Goal: Task Accomplishment & Management: Complete application form

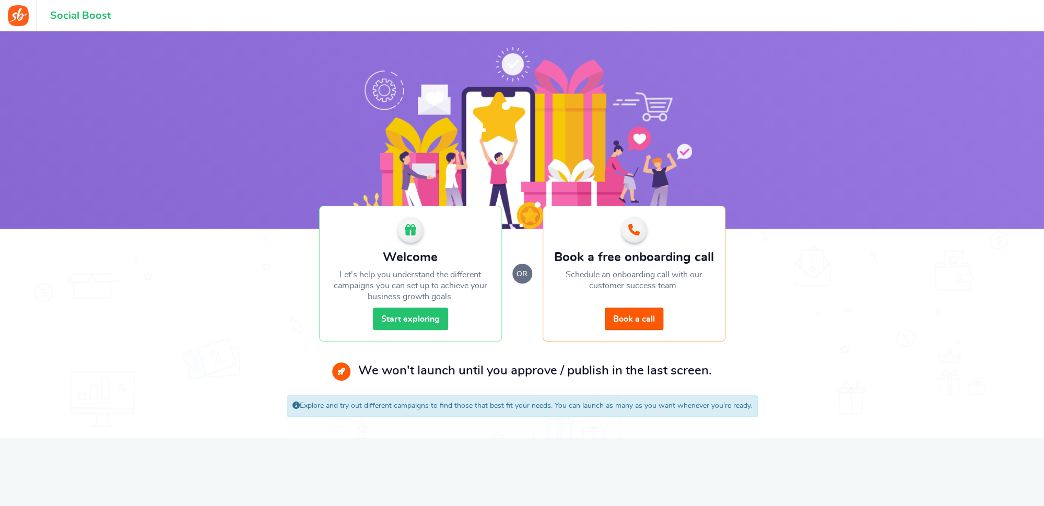
click at [408, 318] on link "Start exploring" at bounding box center [410, 318] width 75 height 22
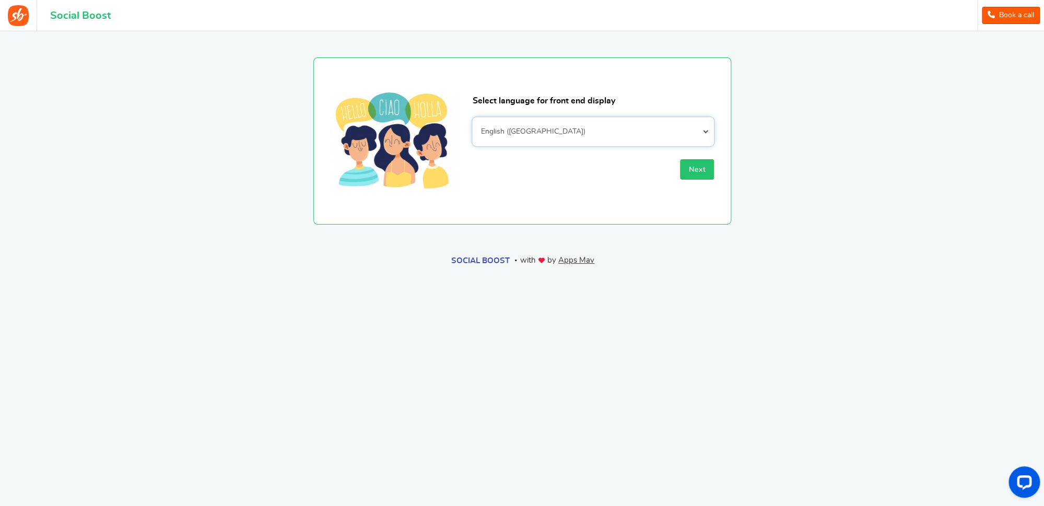
click at [472, 117] on select "Afrikaans Albanian Arabic Armenian Azerbaijani Basque Belarusian Bengali Bosnia…" at bounding box center [593, 131] width 242 height 29
select select "en_GB"
click option "English ([GEOGRAPHIC_DATA])" at bounding box center [0, 0] width 0 height 0
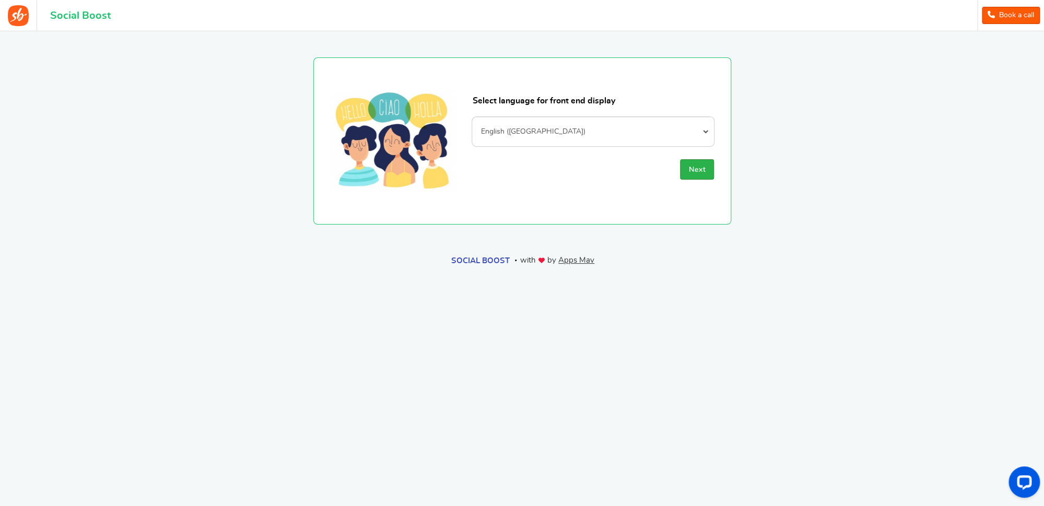
click at [700, 172] on span "Next" at bounding box center [696, 169] width 17 height 7
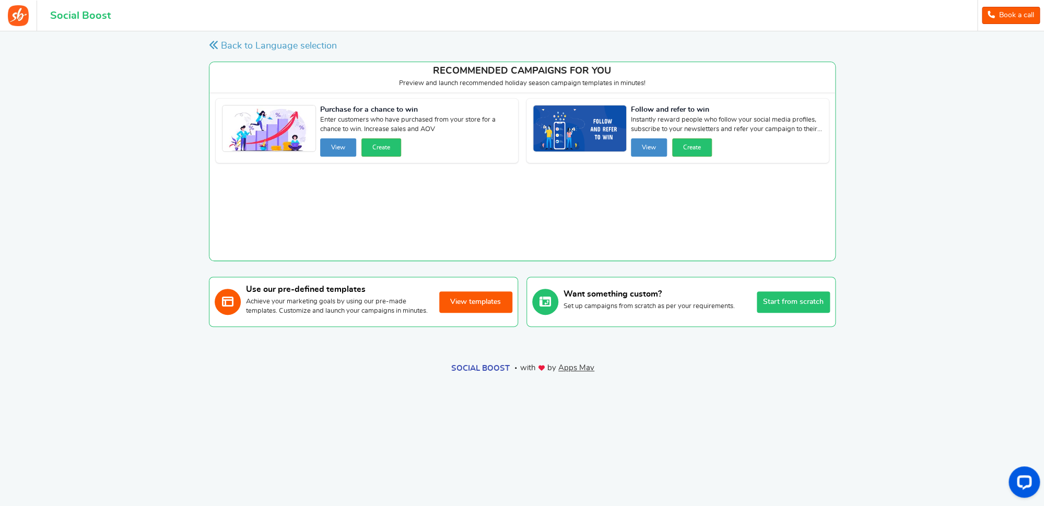
click at [480, 312] on button "View templates" at bounding box center [475, 301] width 73 height 21
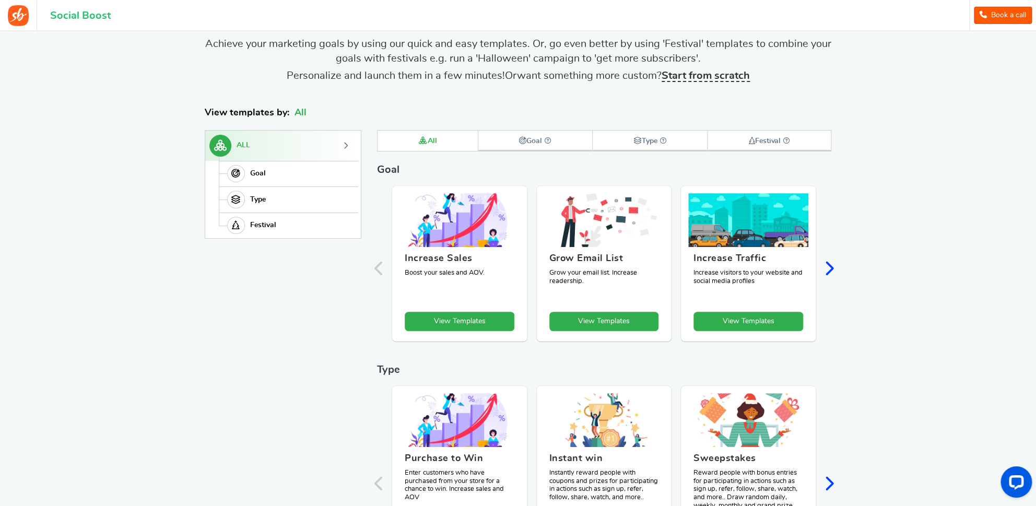
scroll to position [60, 0]
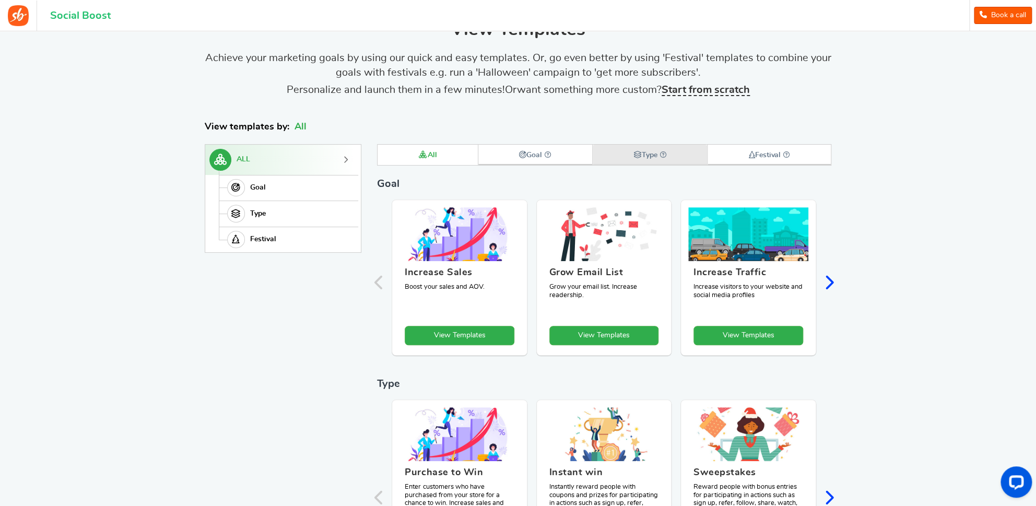
click at [660, 154] on strong "Type" at bounding box center [649, 154] width 33 height 7
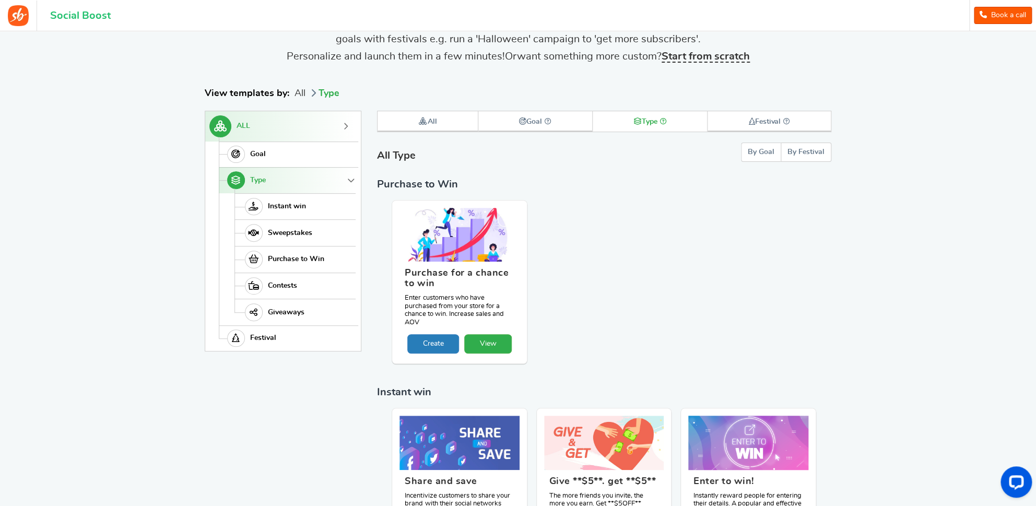
scroll to position [0, 0]
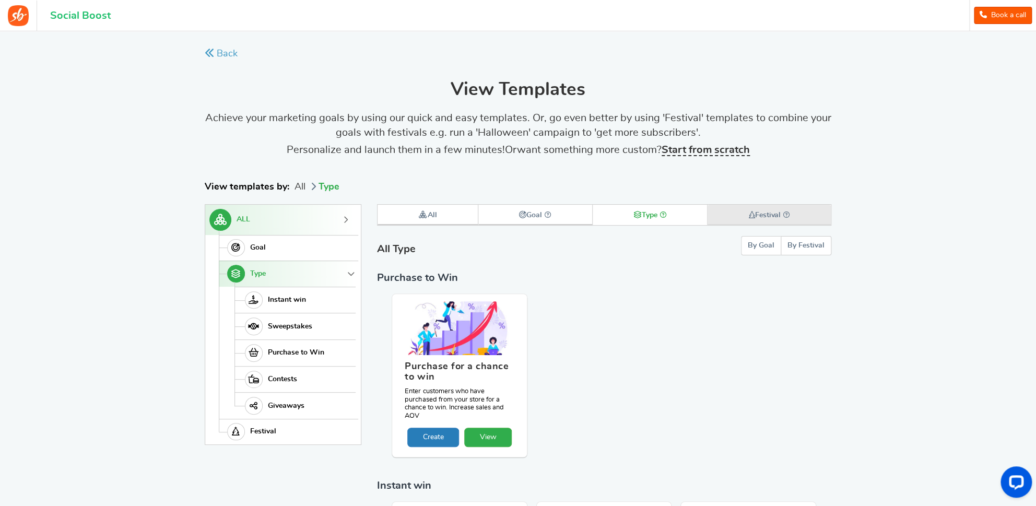
click at [769, 214] on strong "Festival" at bounding box center [769, 214] width 42 height 7
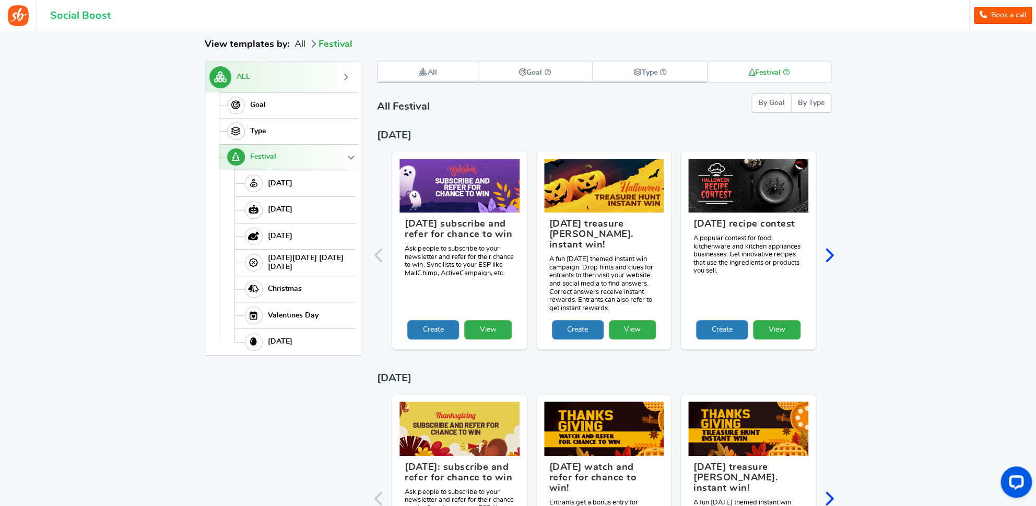
scroll to position [144, 0]
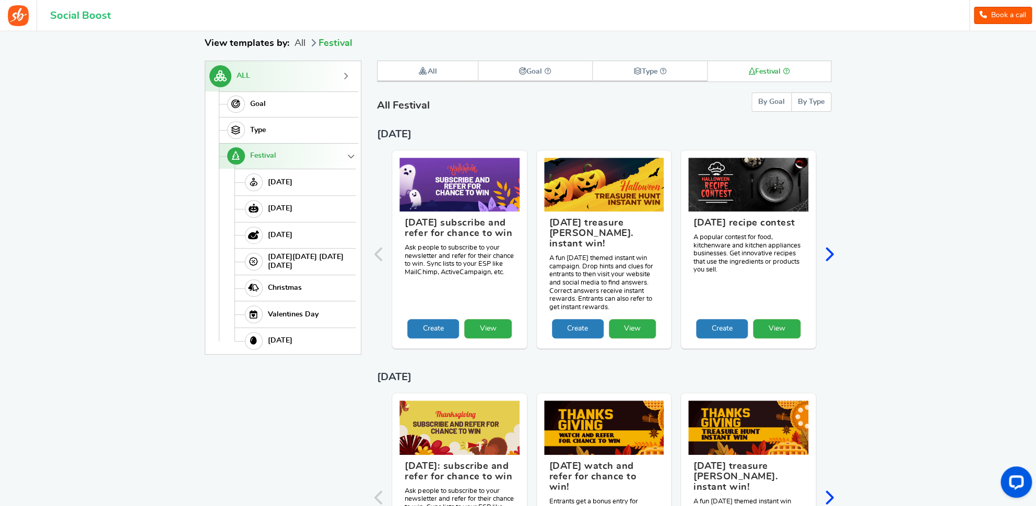
click at [530, 242] on div "[DATE] subscribe and refer for chance to win Ask people to subscribe to your ne…" at bounding box center [603, 256] width 433 height 212
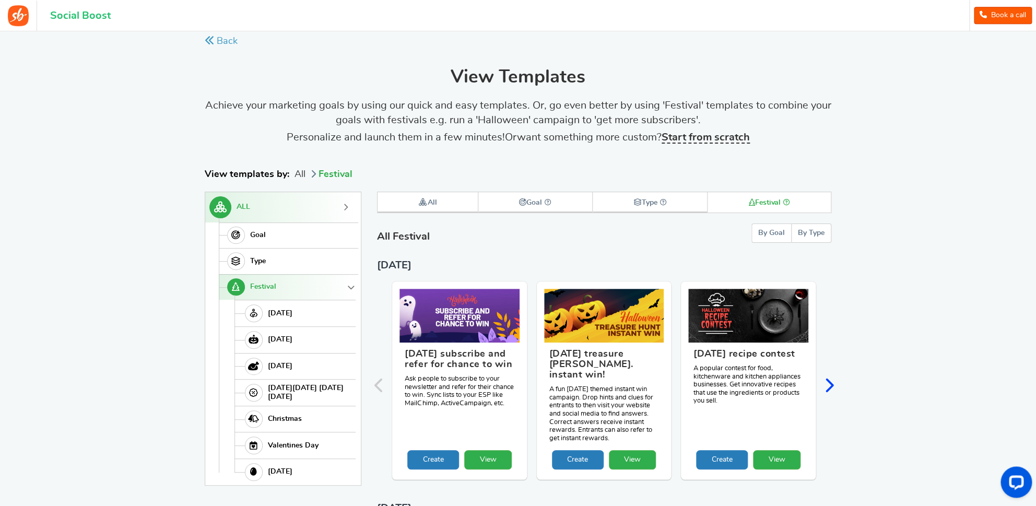
scroll to position [0, 0]
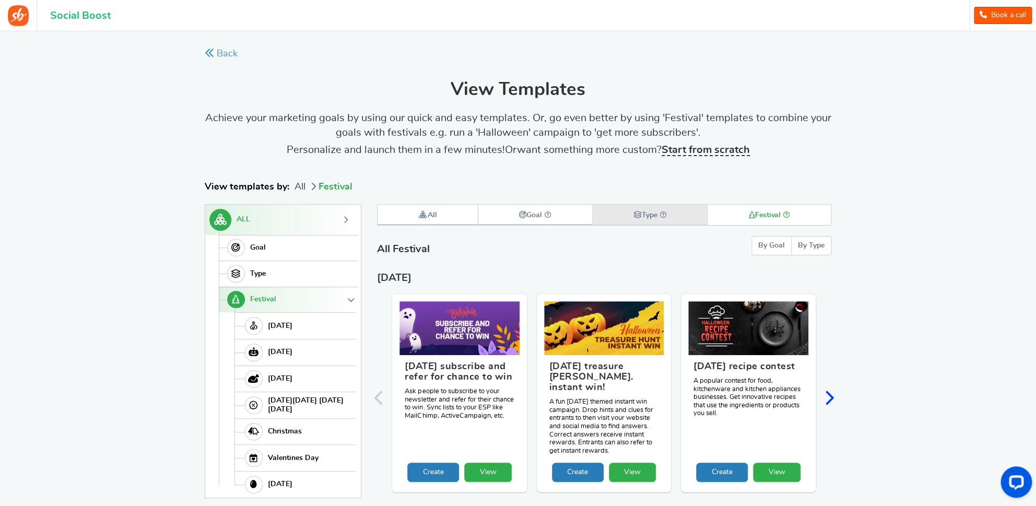
click at [634, 213] on icon at bounding box center [637, 214] width 8 height 7
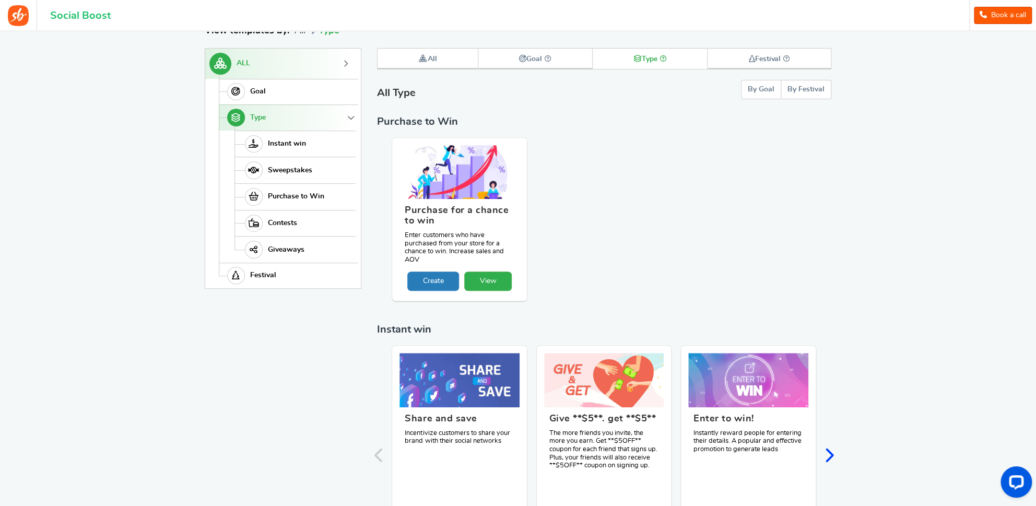
scroll to position [277, 0]
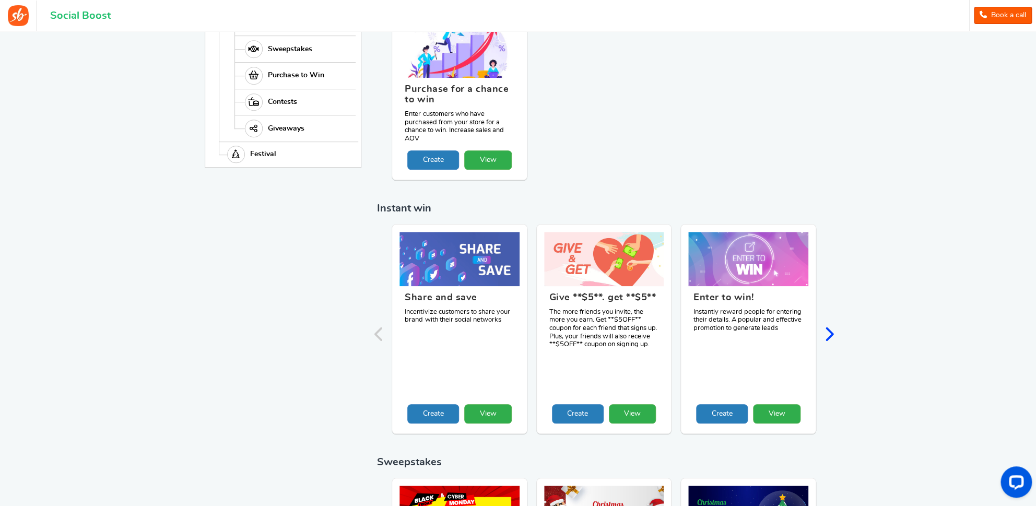
click at [830, 332] on icon "Next slide" at bounding box center [829, 334] width 10 height 16
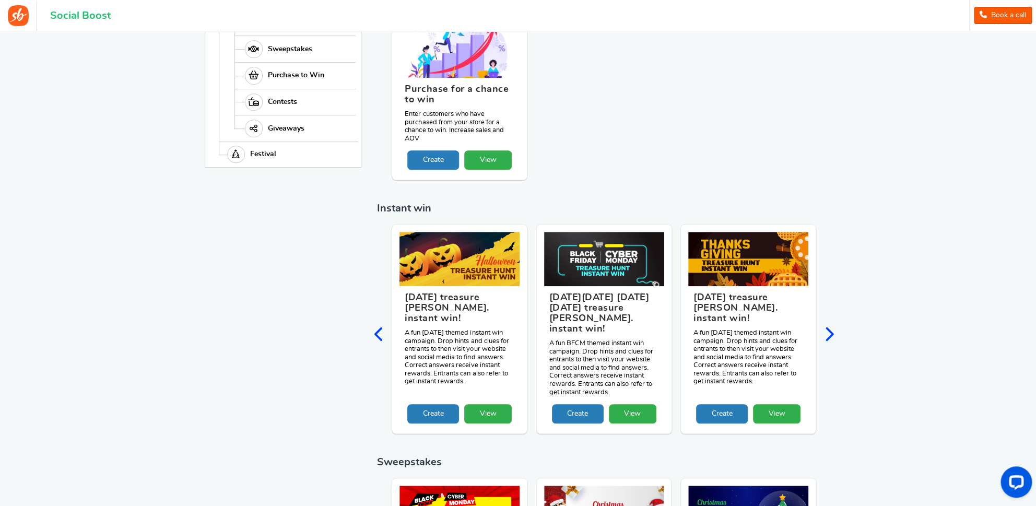
click at [830, 332] on icon "Next slide" at bounding box center [829, 334] width 10 height 16
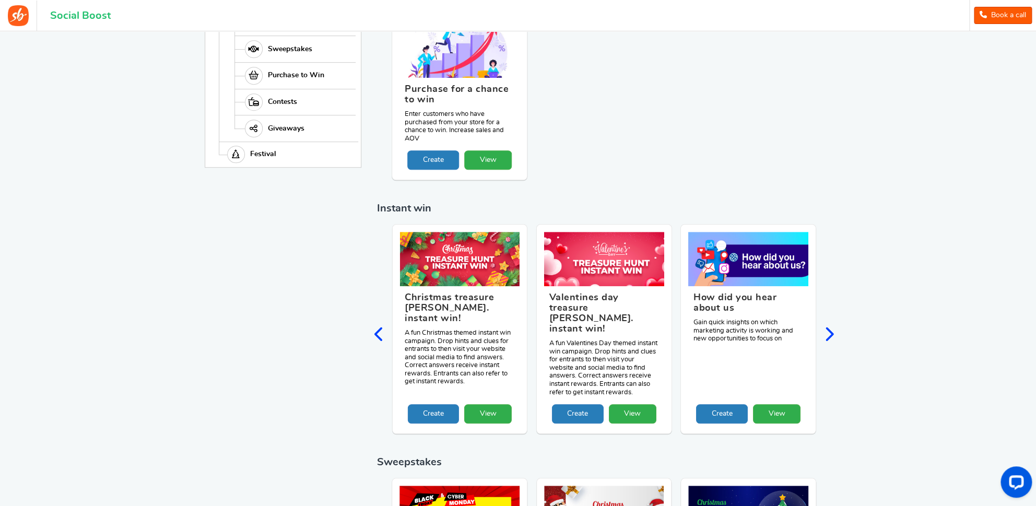
click at [830, 332] on icon "Next slide" at bounding box center [829, 334] width 10 height 16
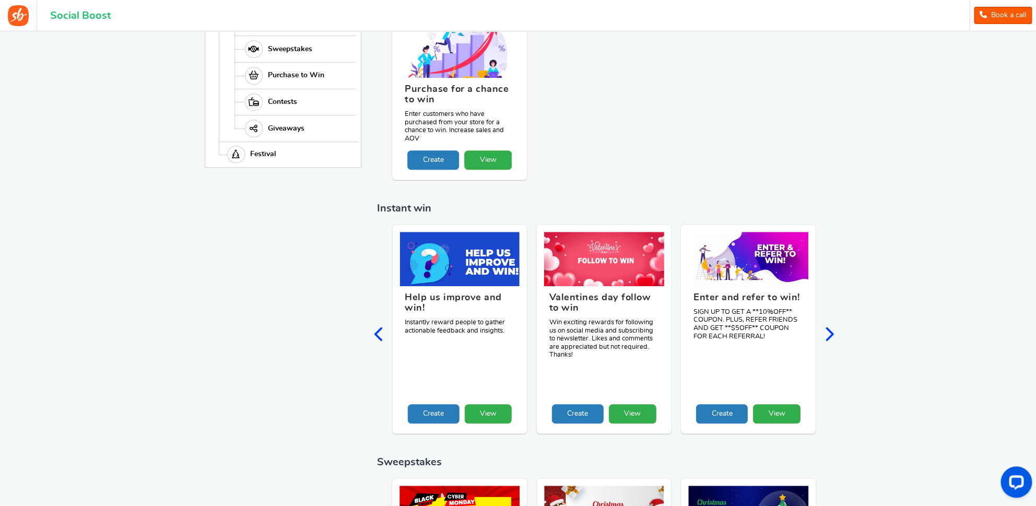
click at [830, 332] on icon "Next slide" at bounding box center [829, 334] width 10 height 16
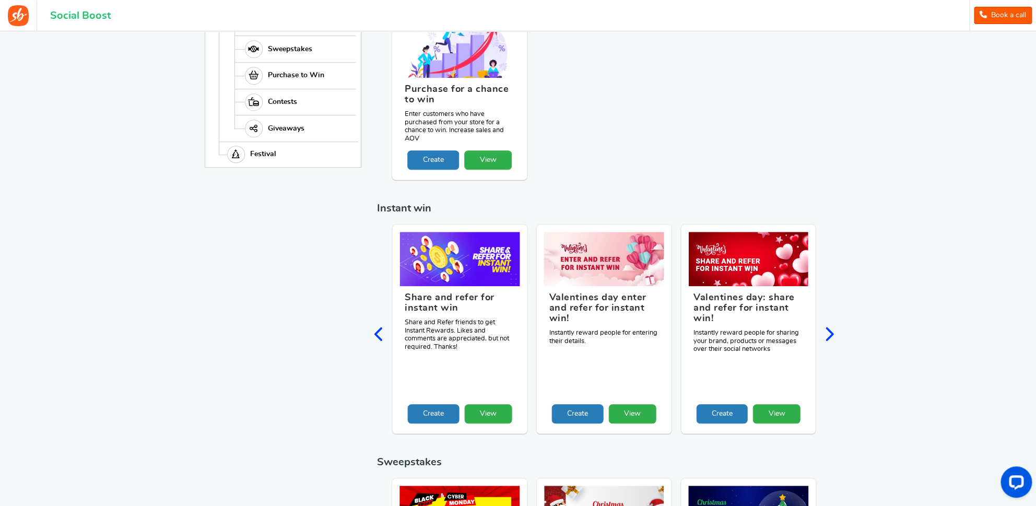
click at [830, 332] on icon "Next slide" at bounding box center [829, 334] width 10 height 16
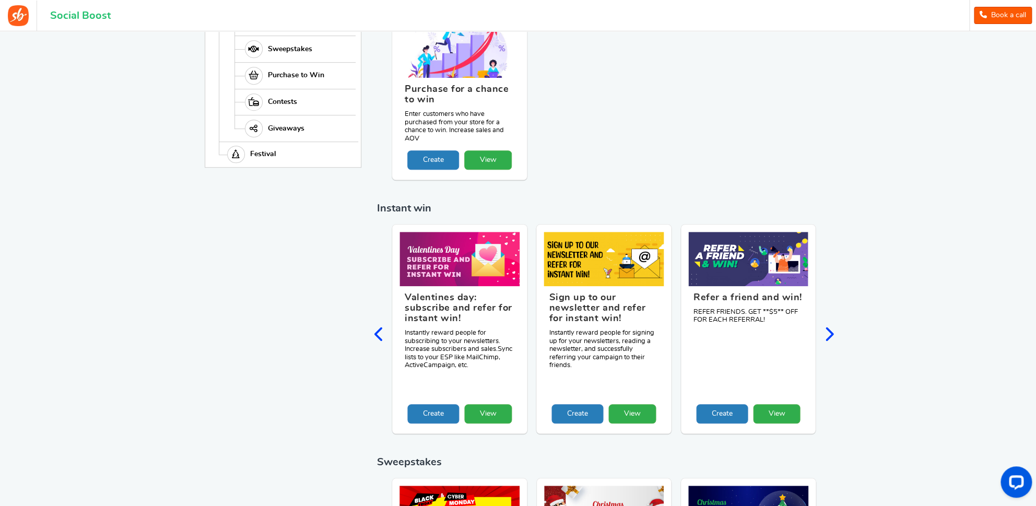
click at [830, 332] on icon "Next slide" at bounding box center [829, 334] width 10 height 16
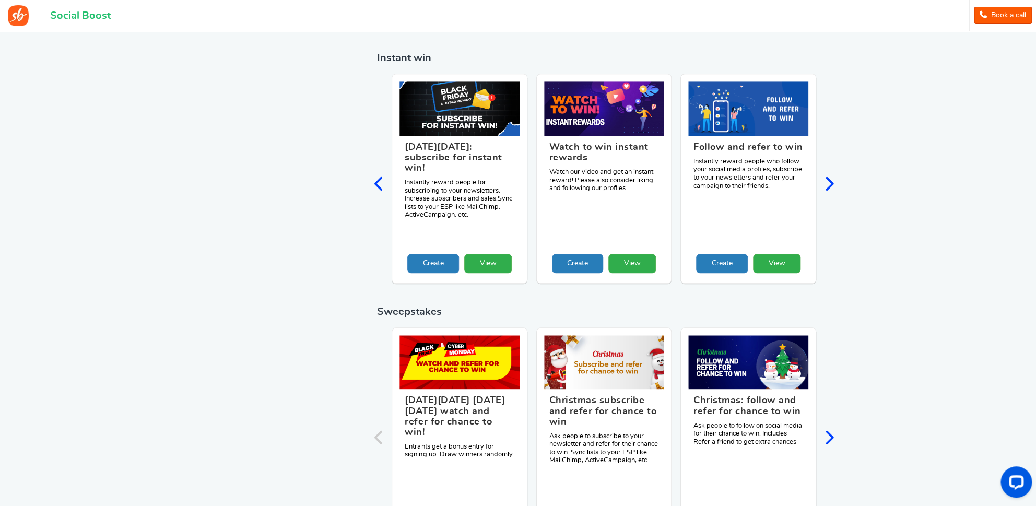
scroll to position [486, 0]
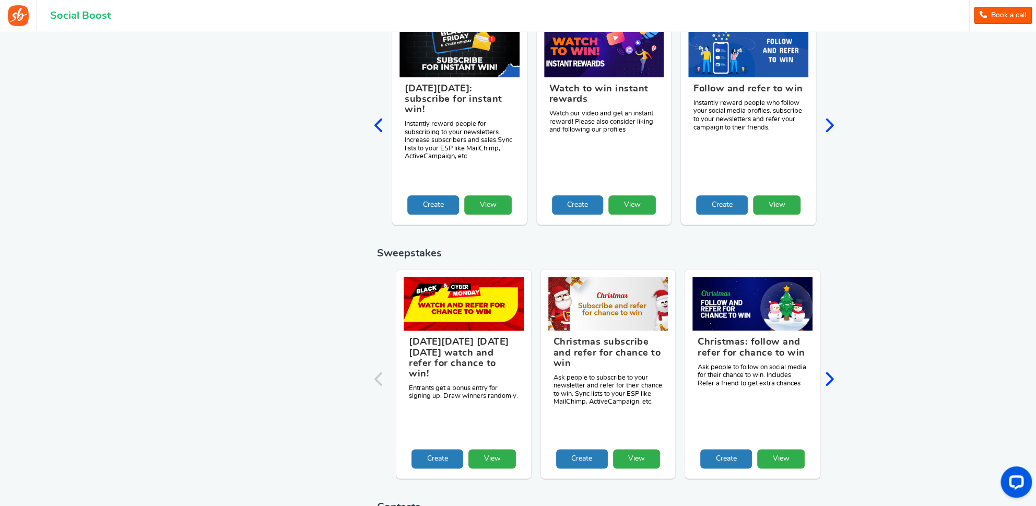
click at [438, 368] on figcaption "[DATE][DATE] [DATE][DATE] watch and refer for chance to win! Entrants get a bon…" at bounding box center [464, 389] width 120 height 118
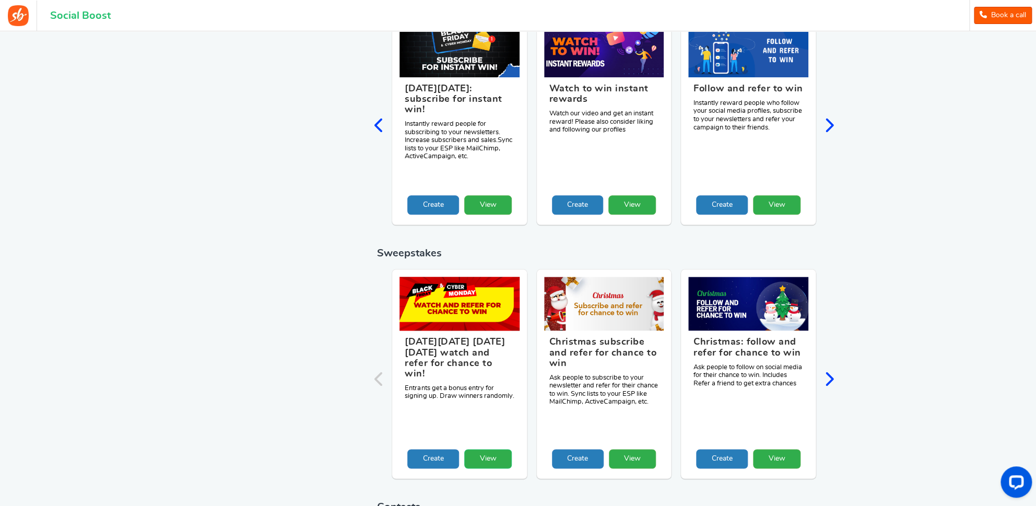
click at [483, 449] on link "View" at bounding box center [488, 458] width 48 height 19
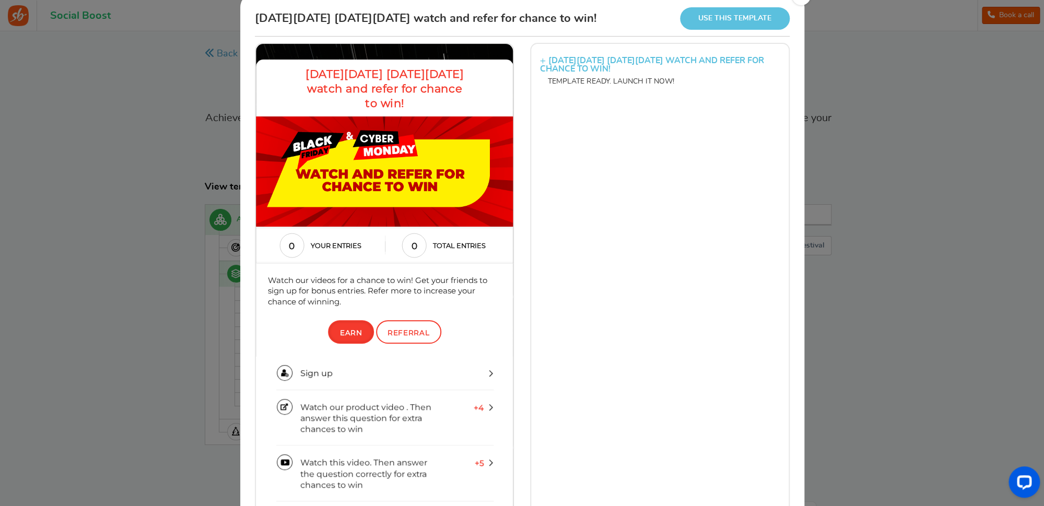
scroll to position [43, 0]
click at [410, 334] on span "Referral" at bounding box center [408, 333] width 42 height 8
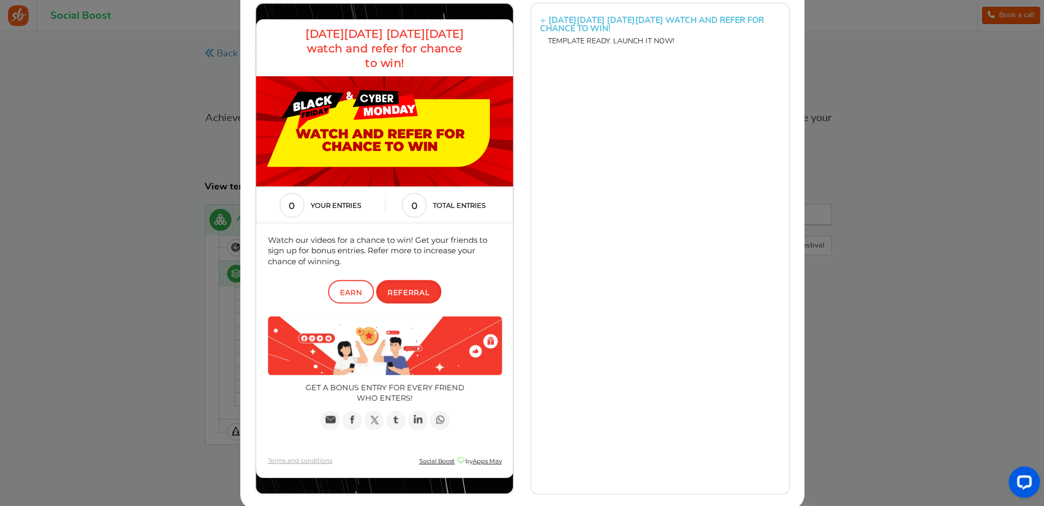
scroll to position [85, 0]
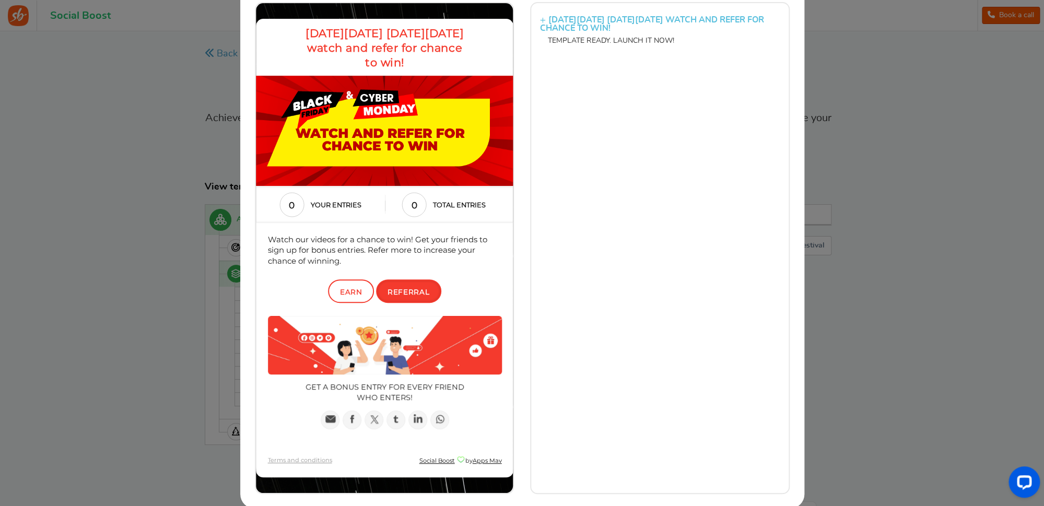
click at [403, 345] on img at bounding box center [384, 345] width 234 height 58
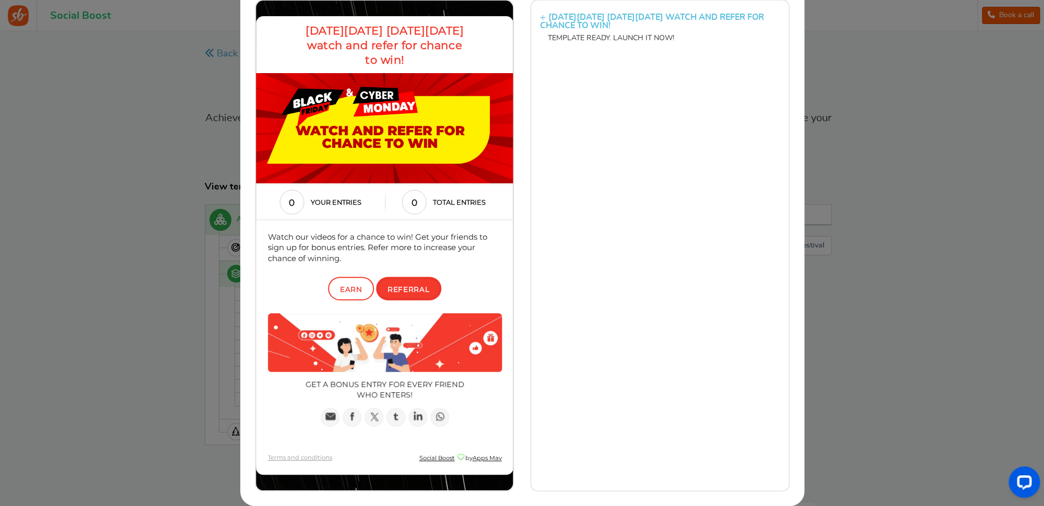
scroll to position [0, 0]
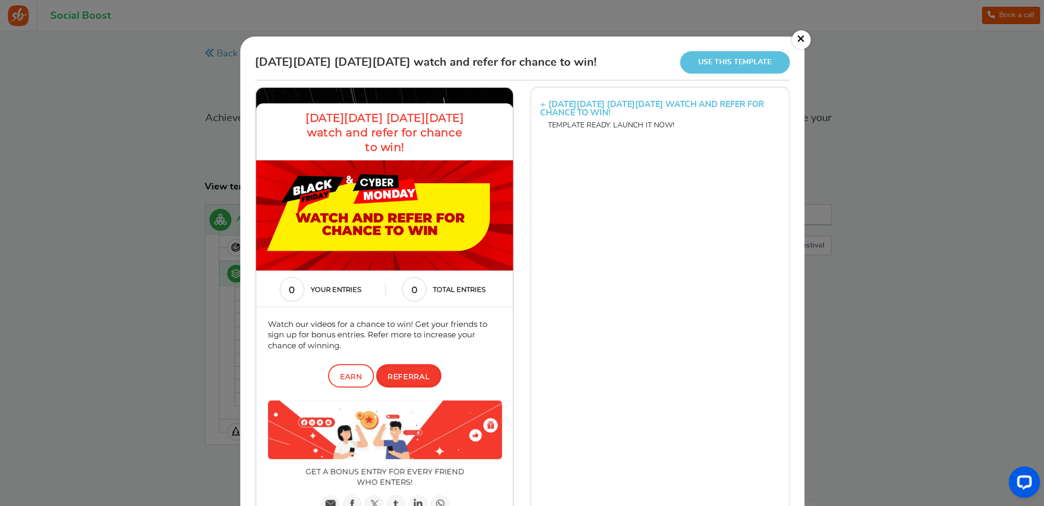
click at [676, 107] on h3 "[DATE][DATE] [DATE][DATE] WATCH AND REFER FOR CHANCE TO WIN!" at bounding box center [660, 109] width 240 height 24
click at [583, 105] on h3 "[DATE][DATE] [DATE][DATE] WATCH AND REFER FOR CHANCE TO WIN!" at bounding box center [660, 109] width 240 height 24
click at [404, 131] on span "[DATE][DATE] [DATE][DATE] watch and refer for chance to win!" at bounding box center [384, 132] width 158 height 43
click at [412, 299] on circle at bounding box center [413, 289] width 24 height 24
click at [361, 376] on span "Earn" at bounding box center [350, 376] width 22 height 8
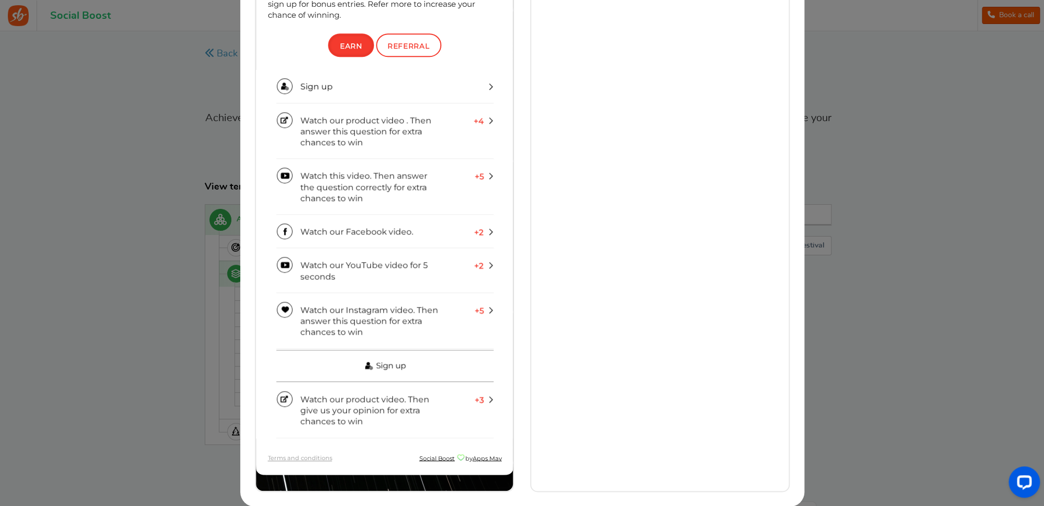
scroll to position [330, 0]
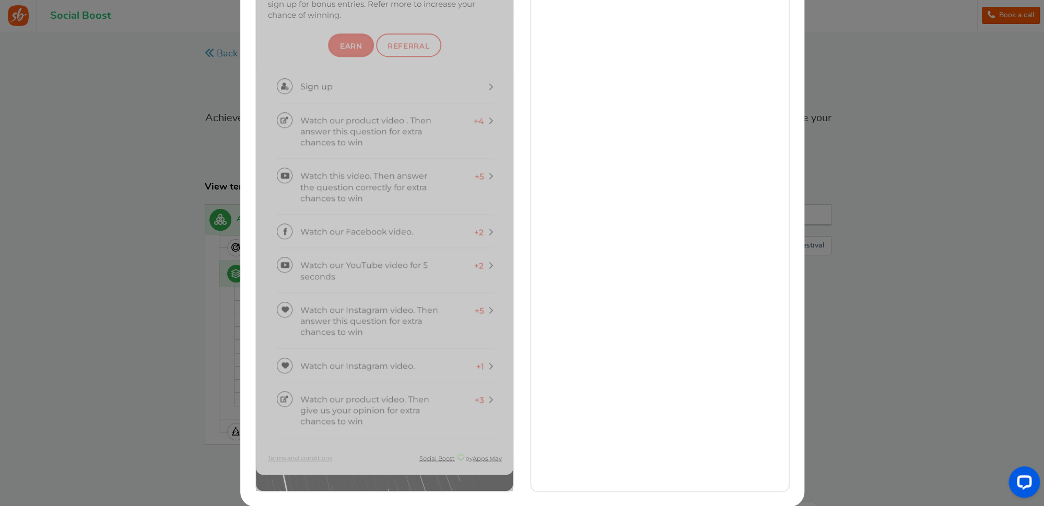
click at [847, 346] on div "× [DATE][DATE] [DATE][DATE] watch and refer for chance to win! Use this templat…" at bounding box center [522, 253] width 1044 height 506
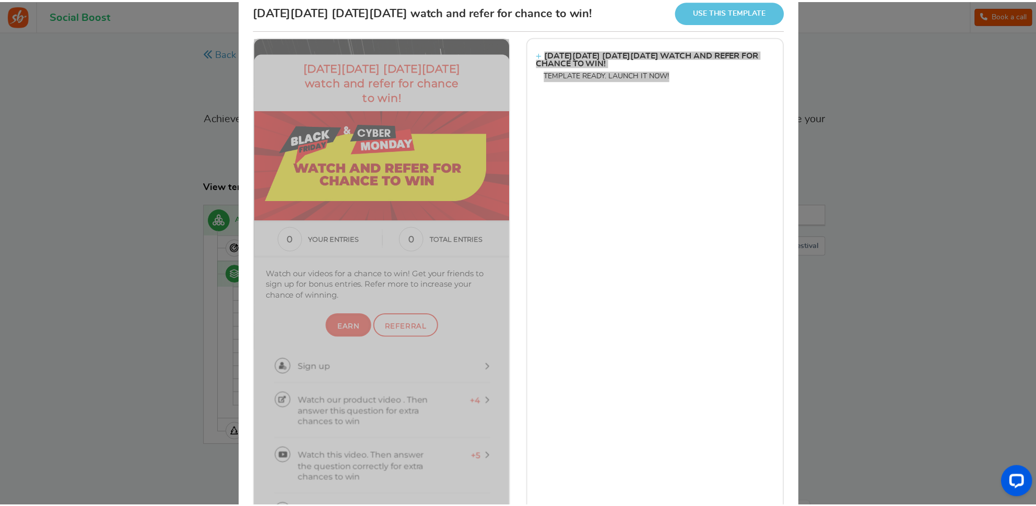
scroll to position [0, 0]
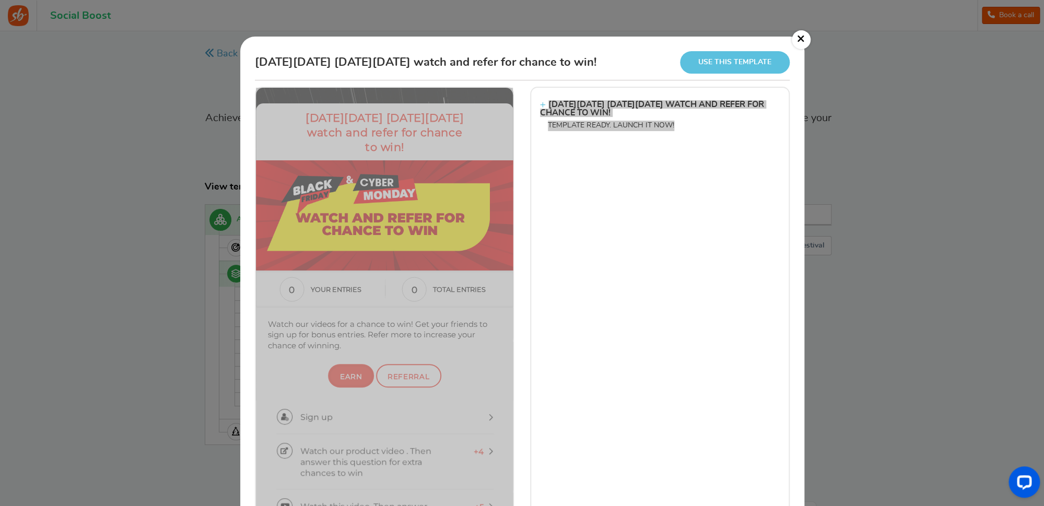
click at [795, 38] on link "×" at bounding box center [800, 39] width 19 height 19
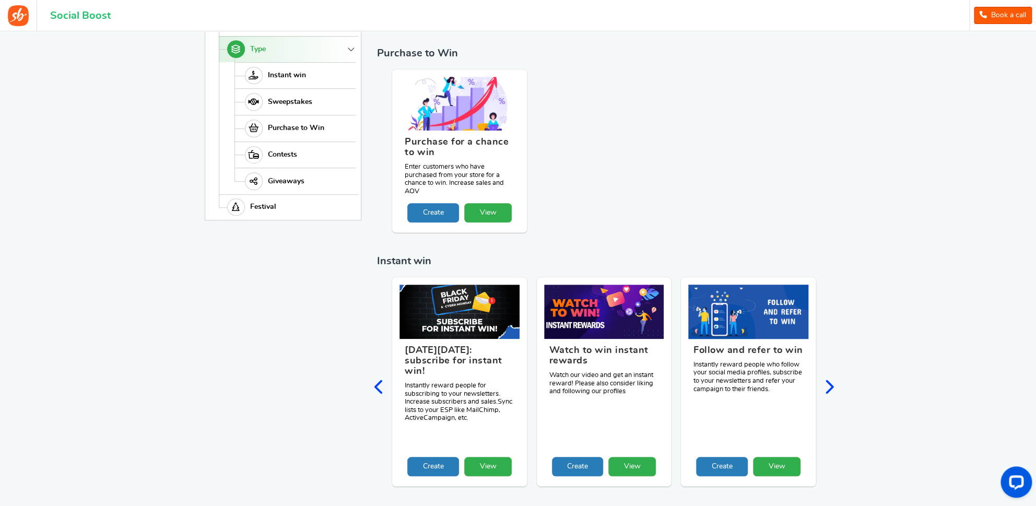
scroll to position [234, 0]
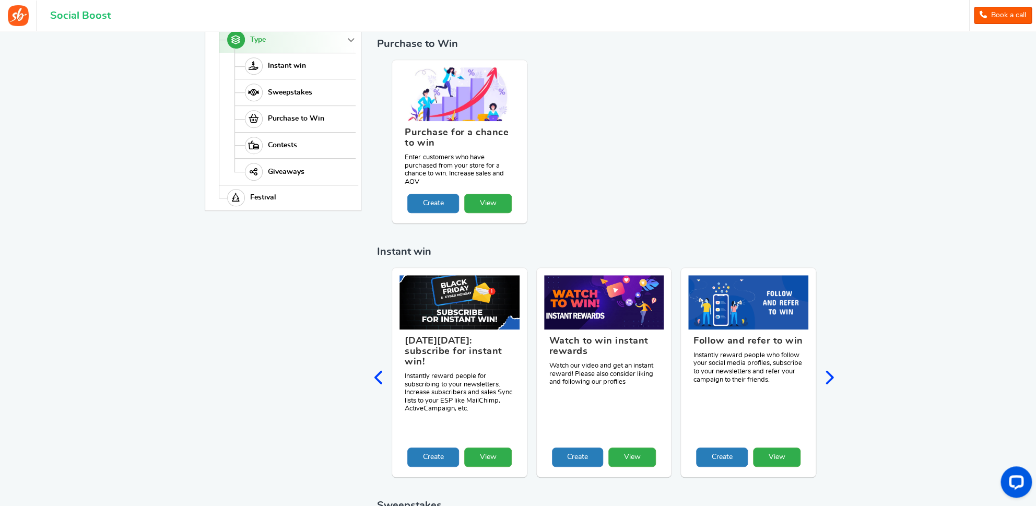
click at [829, 370] on icon "Next slide" at bounding box center [829, 378] width 10 height 16
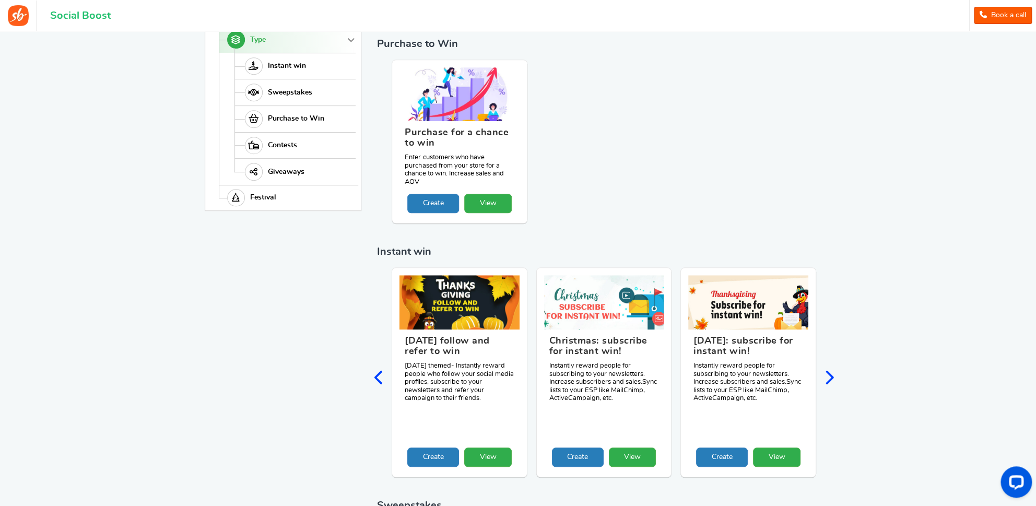
click at [829, 370] on icon "Next slide" at bounding box center [829, 378] width 10 height 16
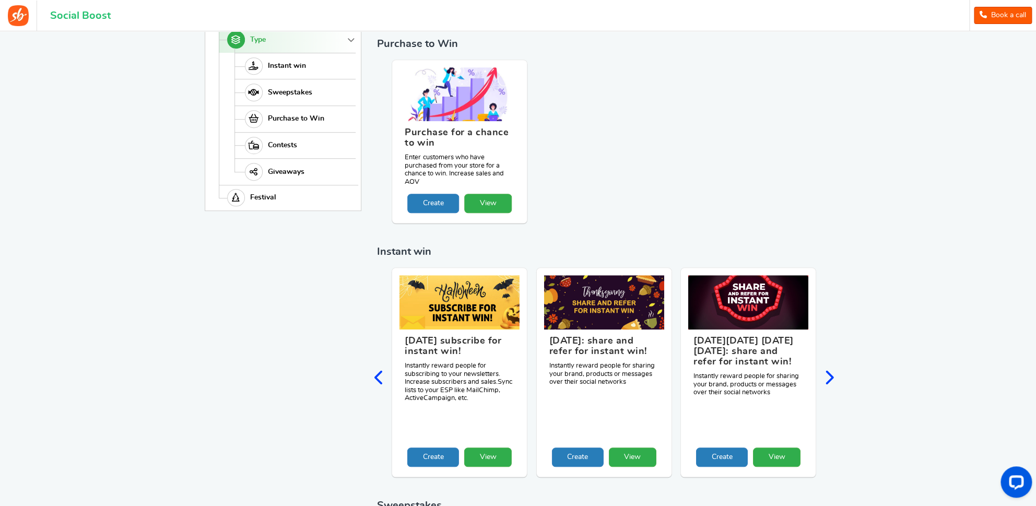
click at [829, 370] on icon "Next slide" at bounding box center [829, 378] width 10 height 16
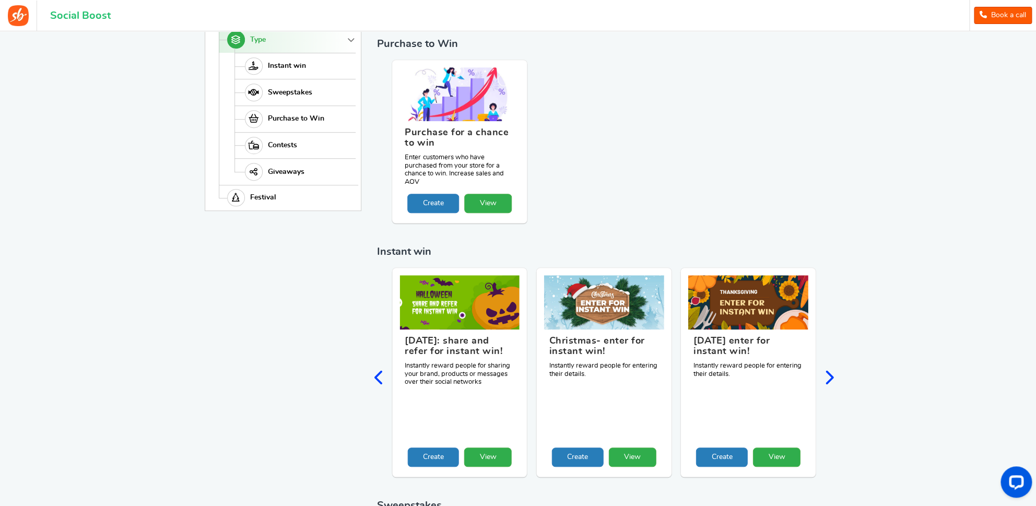
click at [829, 370] on icon "Next slide" at bounding box center [829, 378] width 10 height 16
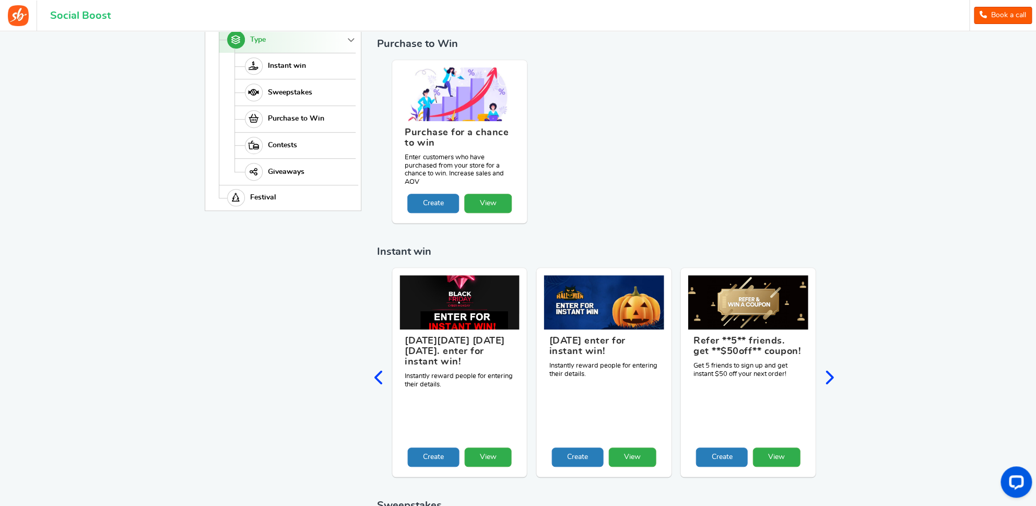
click at [829, 370] on icon "Next slide" at bounding box center [829, 378] width 10 height 16
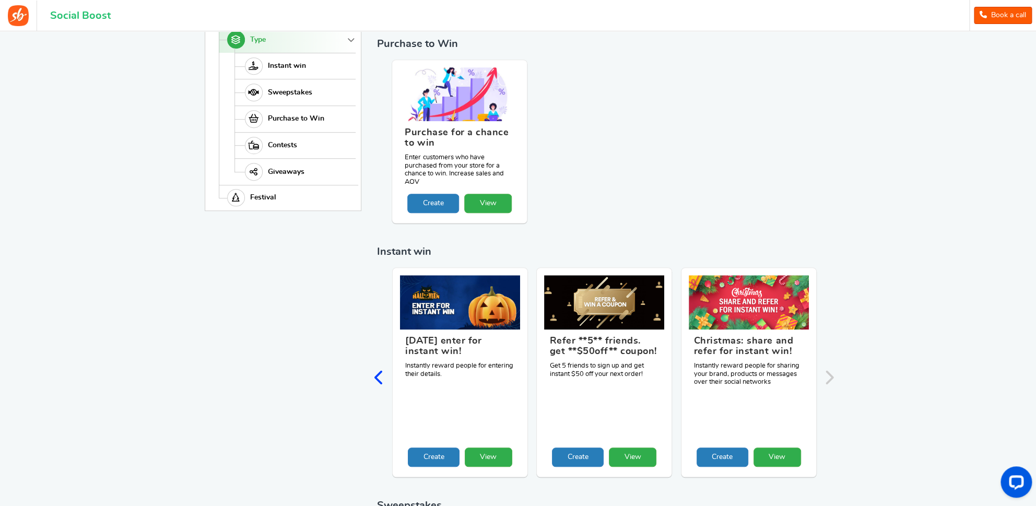
click at [829, 370] on div "Share and save Incentivize customers to share your brand with their social netw…" at bounding box center [604, 378] width 454 height 222
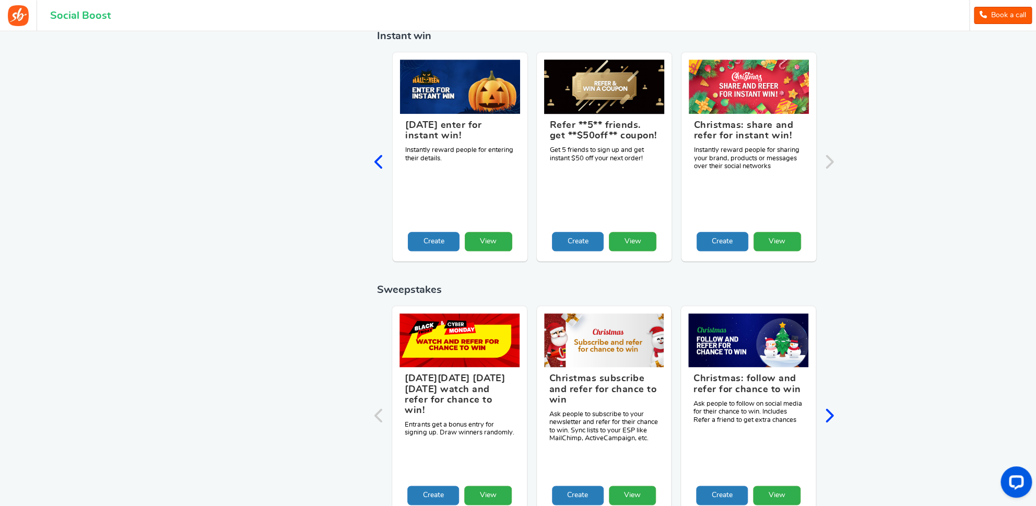
scroll to position [451, 0]
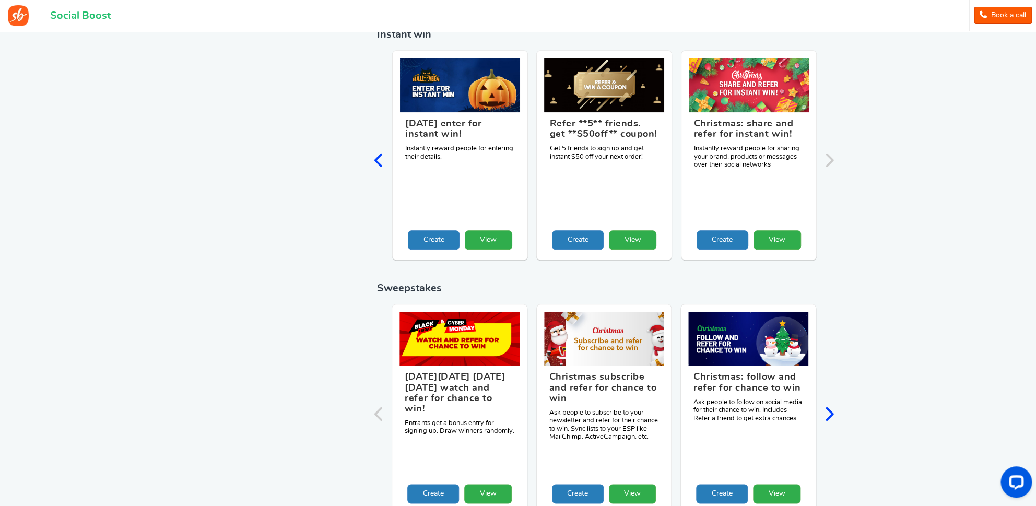
click at [834, 406] on icon "Next slide" at bounding box center [829, 414] width 10 height 16
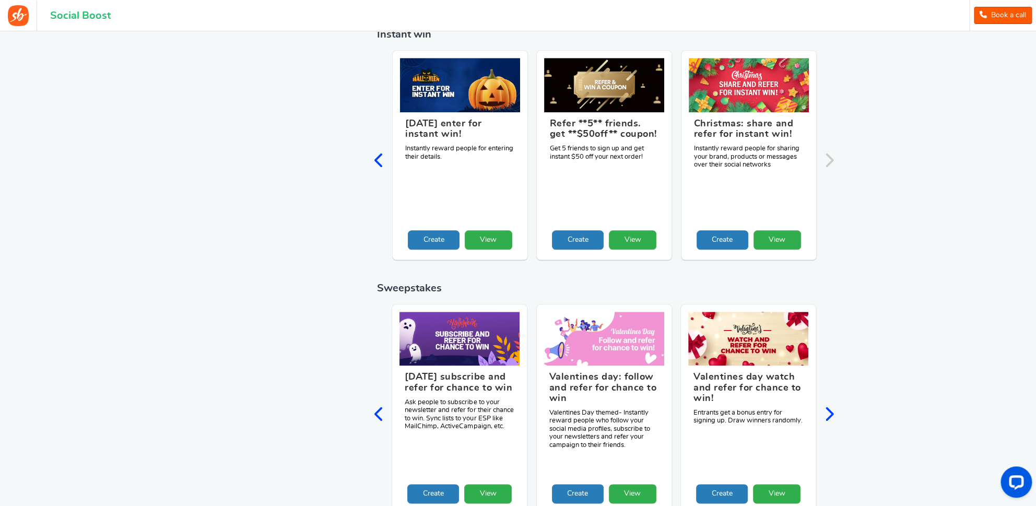
click at [834, 406] on icon "Next slide" at bounding box center [829, 414] width 10 height 16
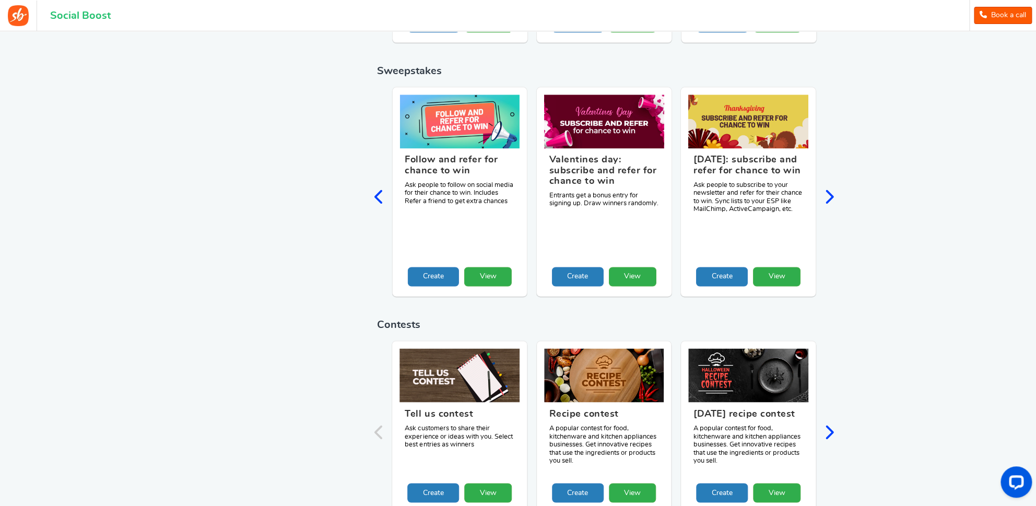
scroll to position [727, 0]
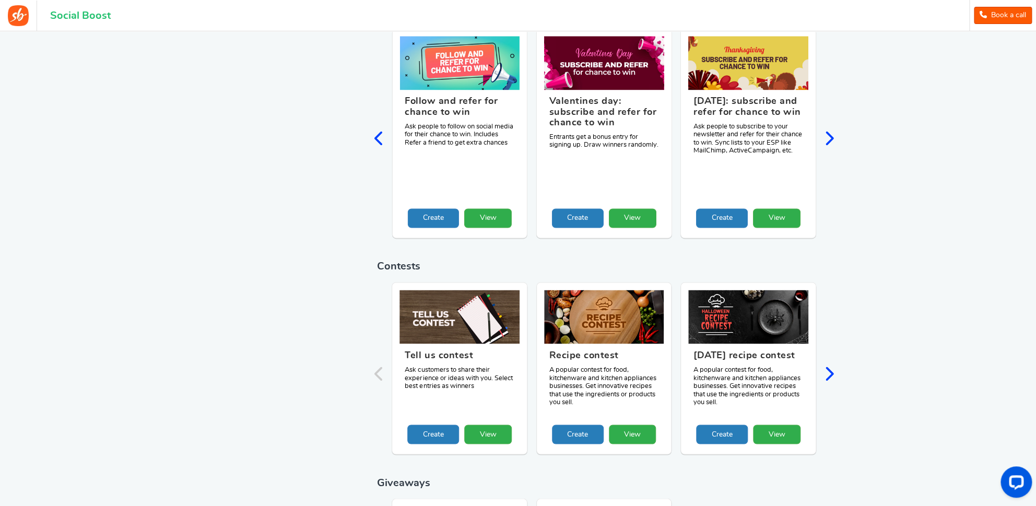
click at [830, 365] on icon "Next slide" at bounding box center [829, 373] width 10 height 16
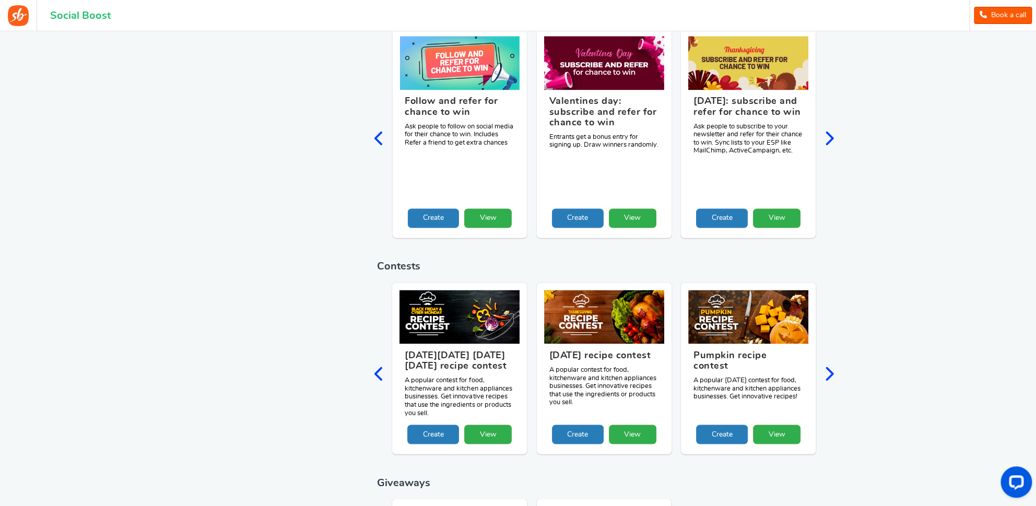
click at [830, 365] on icon "Next slide" at bounding box center [829, 373] width 10 height 16
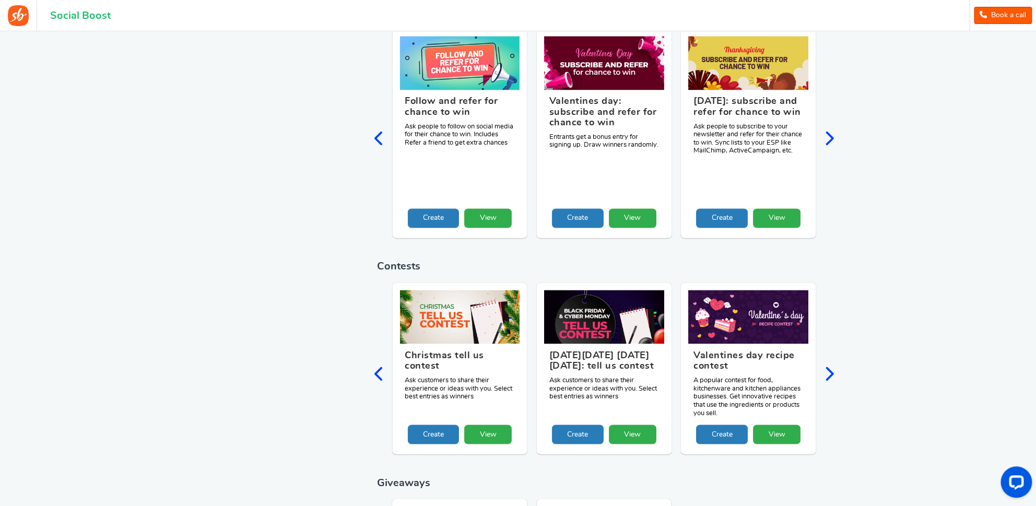
click at [830, 365] on icon "Next slide" at bounding box center [829, 373] width 10 height 16
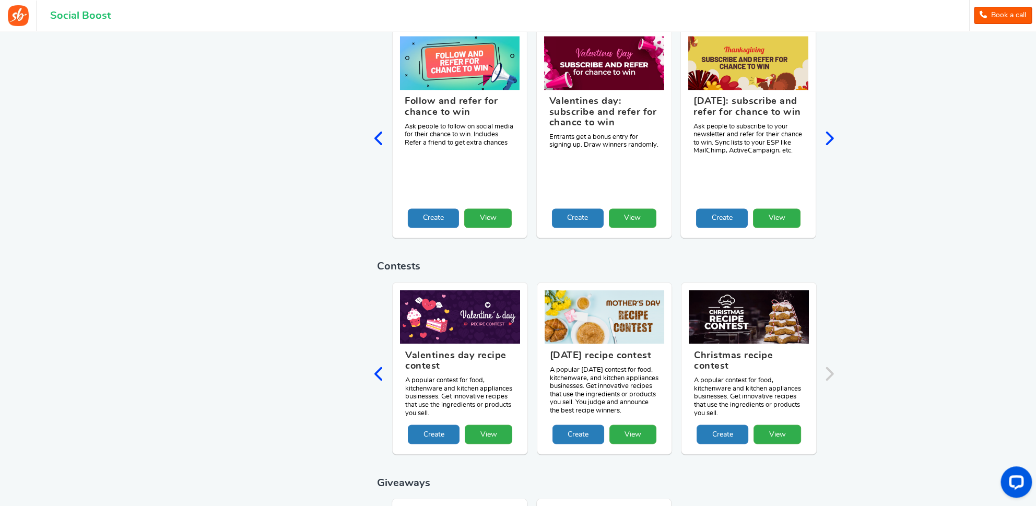
click at [830, 359] on div "Tell us contest Ask customers to share their experience or ideas with you. Sele…" at bounding box center [604, 374] width 454 height 185
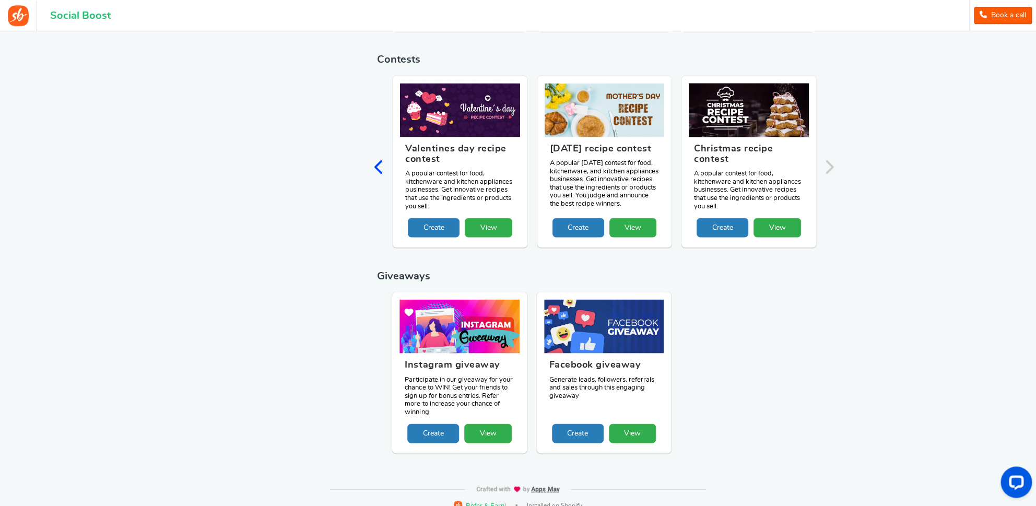
scroll to position [941, 0]
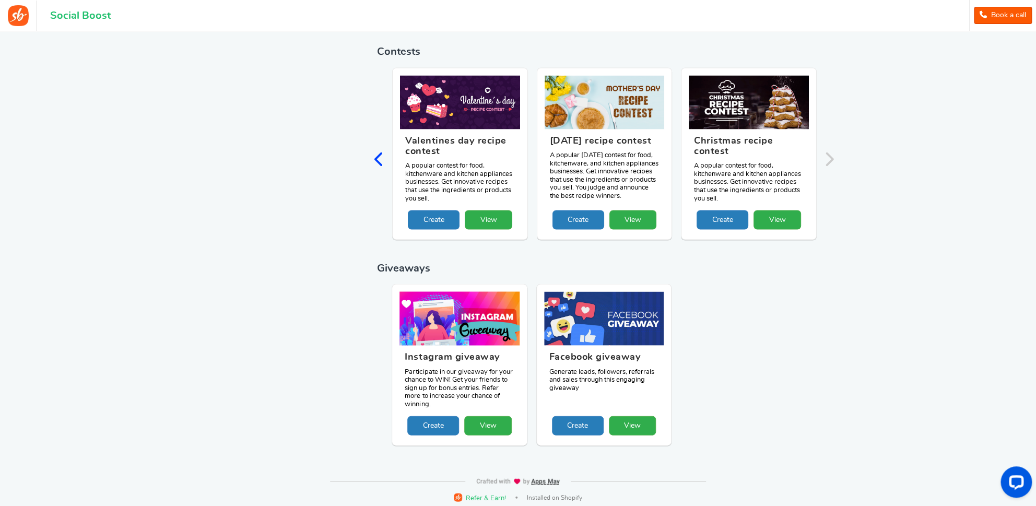
click at [487, 392] on figcaption "Instagram giveaway Participate in our giveaway for your chance to WIN! Get your…" at bounding box center [459, 380] width 120 height 70
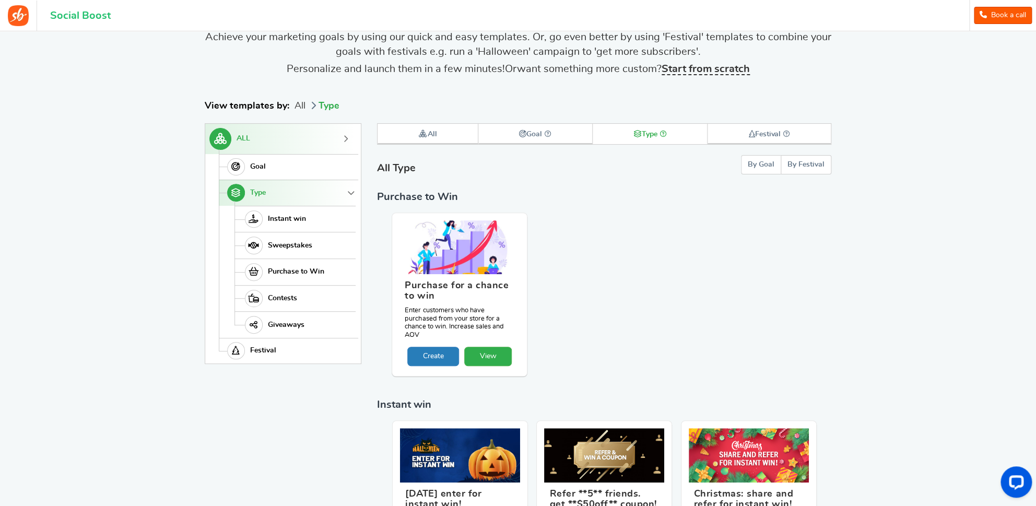
scroll to position [0, 0]
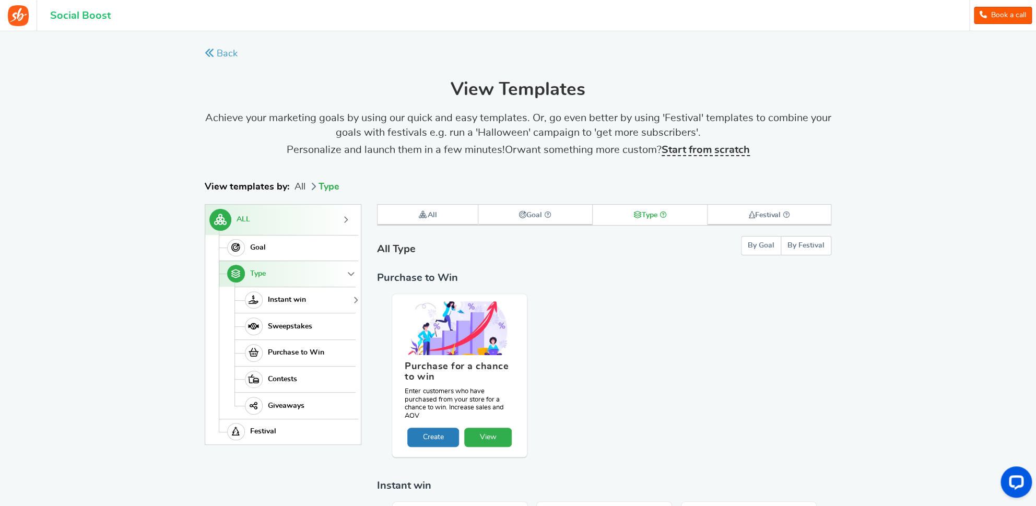
click at [271, 295] on link "Instant win" at bounding box center [294, 300] width 121 height 27
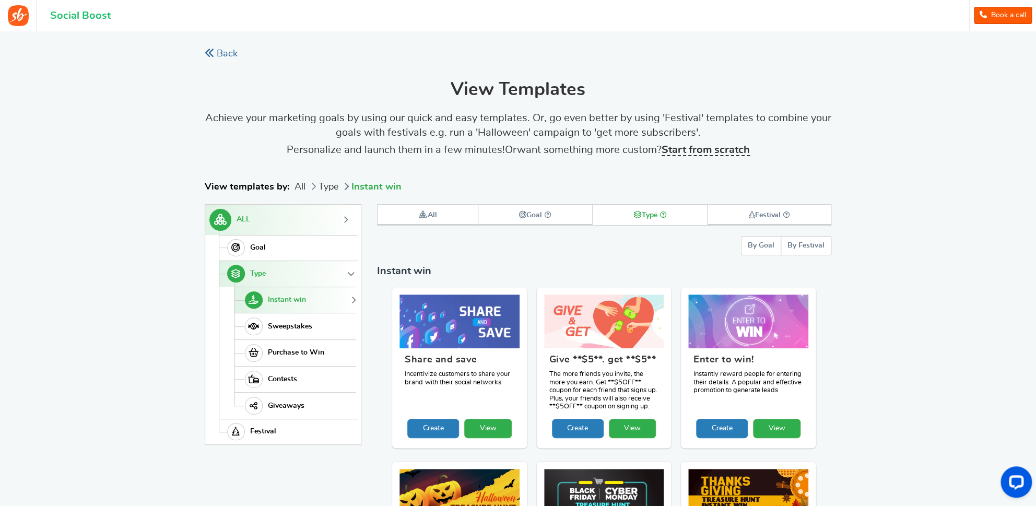
click at [217, 54] on link "Back" at bounding box center [221, 54] width 33 height 13
click at [0, 0] on div at bounding box center [0, 0] width 0 height 0
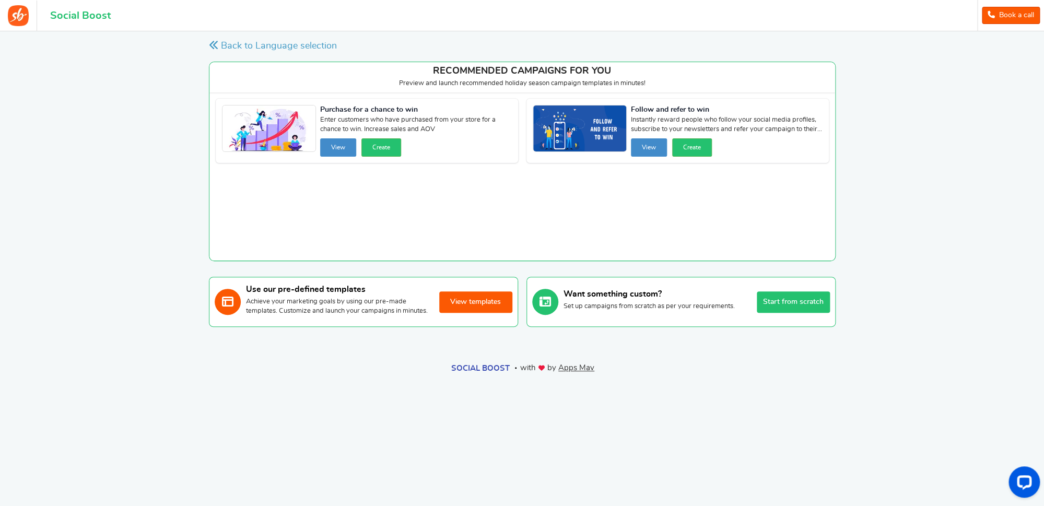
click at [792, 307] on button "Start from scratch" at bounding box center [792, 301] width 73 height 21
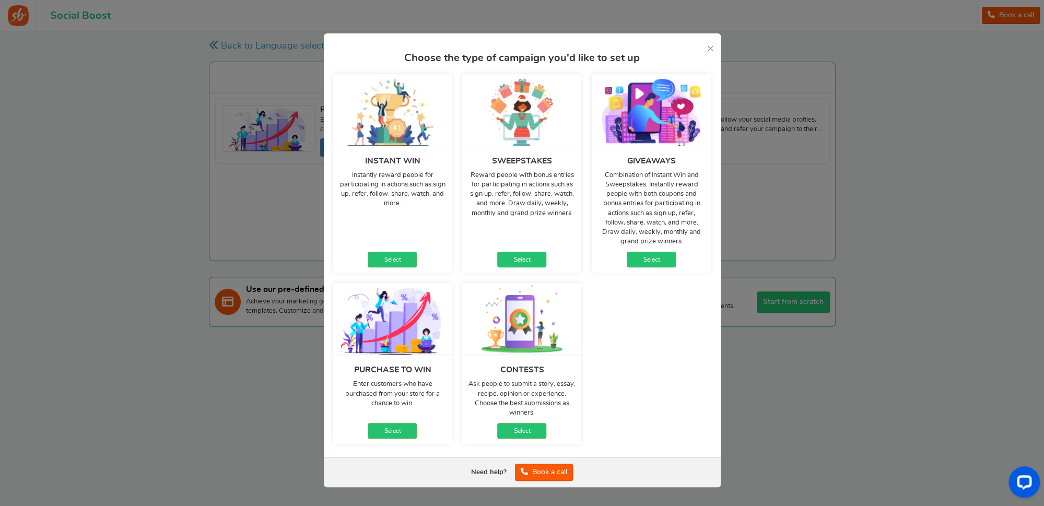
drag, startPoint x: 350, startPoint y: 176, endPoint x: 407, endPoint y: 195, distance: 60.4
click at [407, 195] on p "Instantly reward people for participating in actions such as sign up, refer, fo…" at bounding box center [392, 190] width 109 height 38
drag, startPoint x: 413, startPoint y: 213, endPoint x: 420, endPoint y: 198, distance: 16.6
click at [413, 213] on div "Instant win Instantly reward people for participating in actions such as sign u…" at bounding box center [392, 209] width 119 height 127
click at [648, 260] on link "Select" at bounding box center [650, 260] width 49 height 16
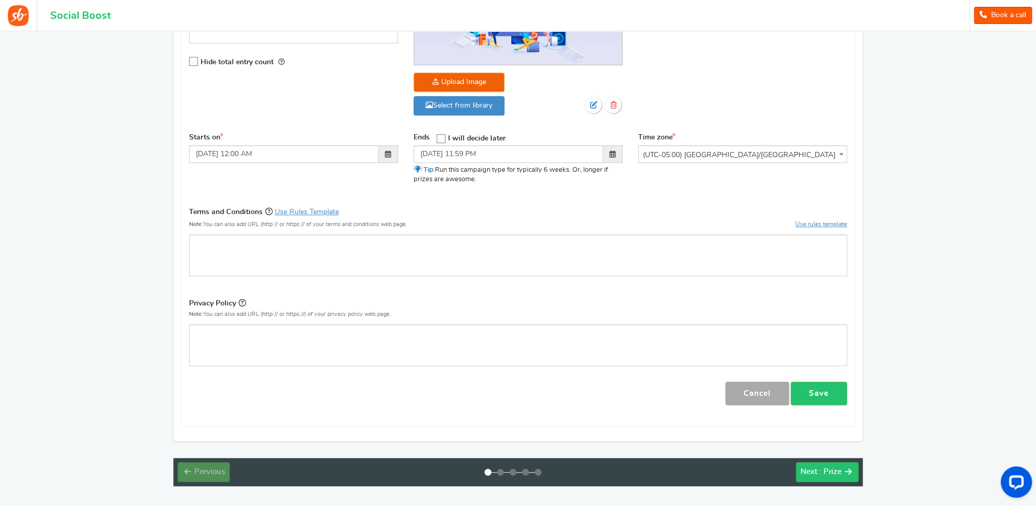
scroll to position [282, 0]
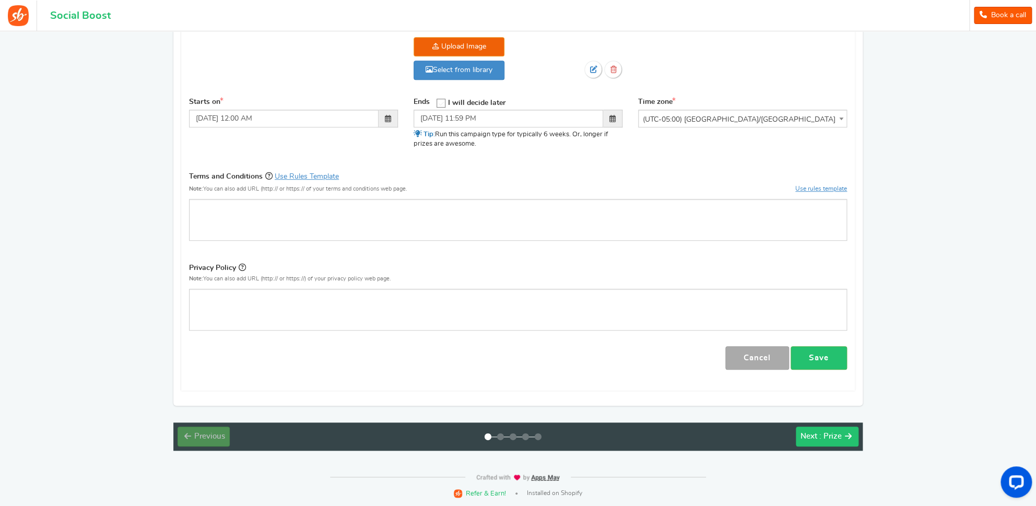
click at [830, 445] on button "Next : Prize" at bounding box center [827, 437] width 63 height 20
click at [819, 360] on link "Save" at bounding box center [818, 357] width 56 height 23
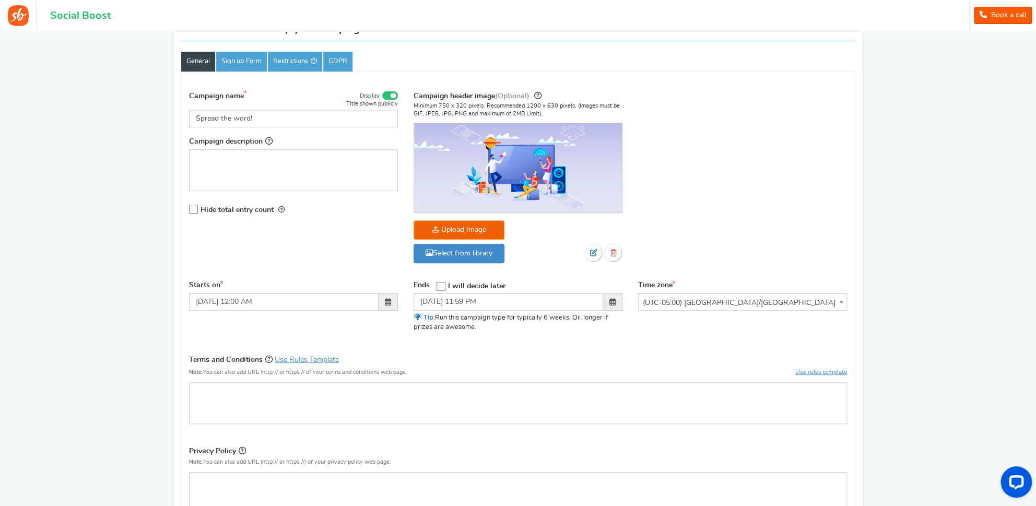
scroll to position [99, 0]
click at [441, 290] on icon at bounding box center [441, 287] width 9 height 9
click at [437, 290] on input "I will decide later" at bounding box center [437, 286] width 0 height 7
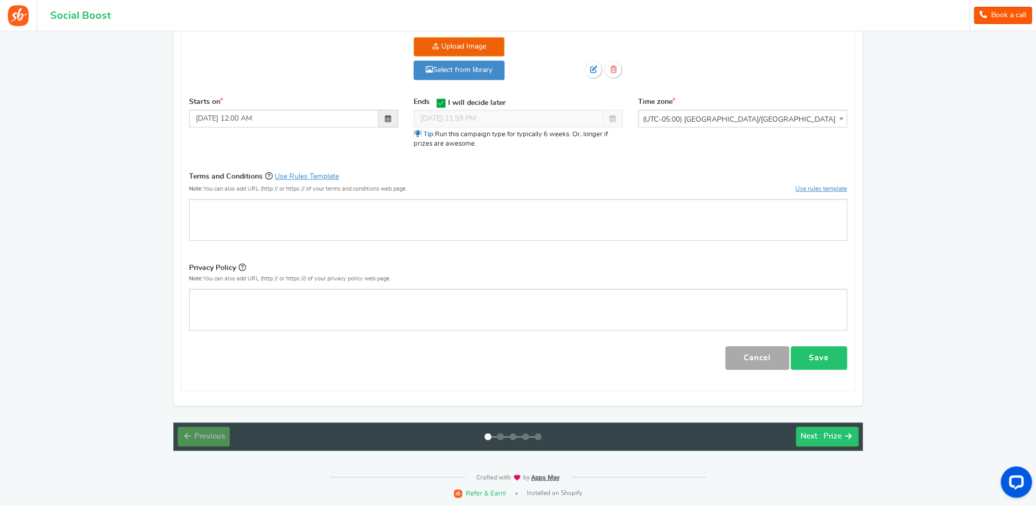
click at [824, 356] on link "Save" at bounding box center [818, 357] width 56 height 23
click at [819, 427] on button "Next : Prize" at bounding box center [827, 437] width 63 height 20
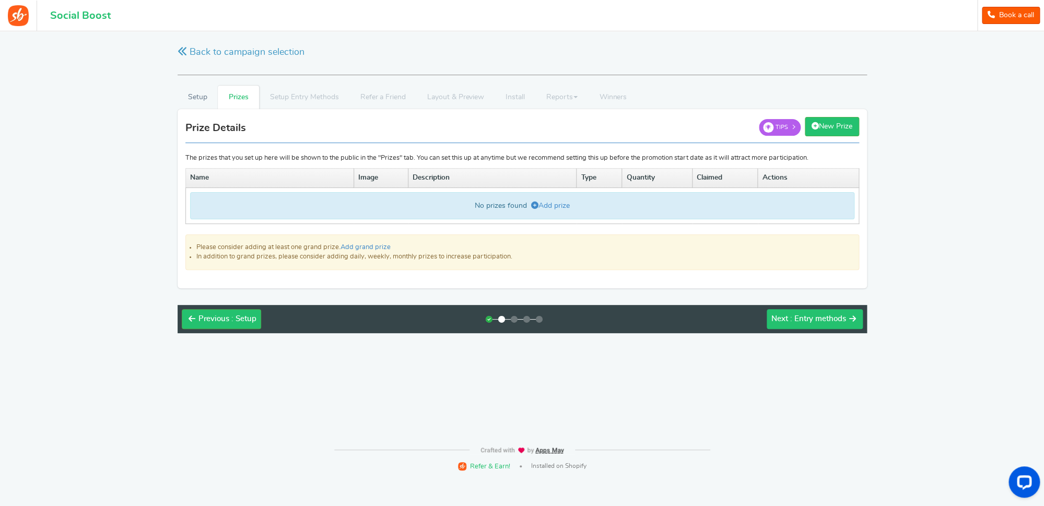
click at [800, 329] on button "Next : Entry methods" at bounding box center [814, 319] width 96 height 20
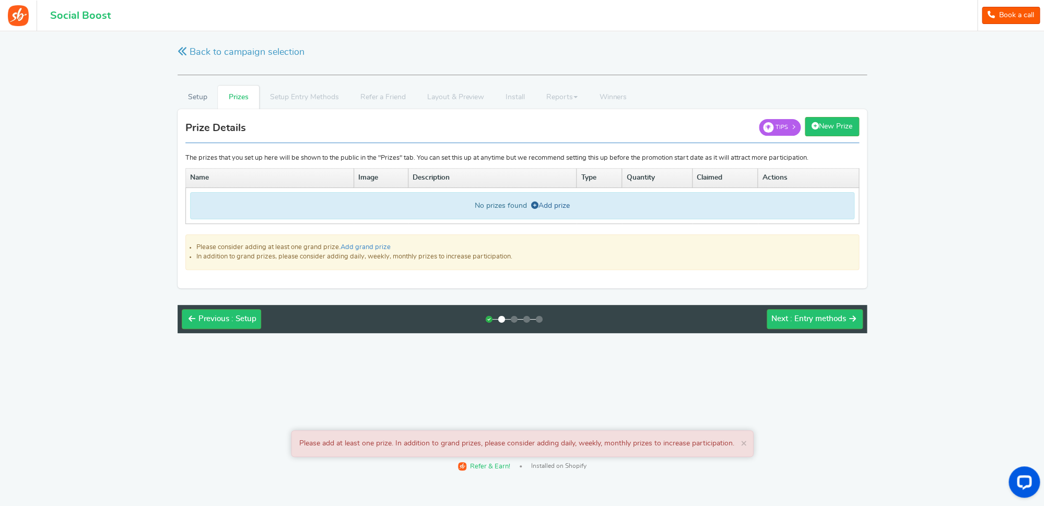
click at [532, 203] on icon at bounding box center [534, 205] width 7 height 7
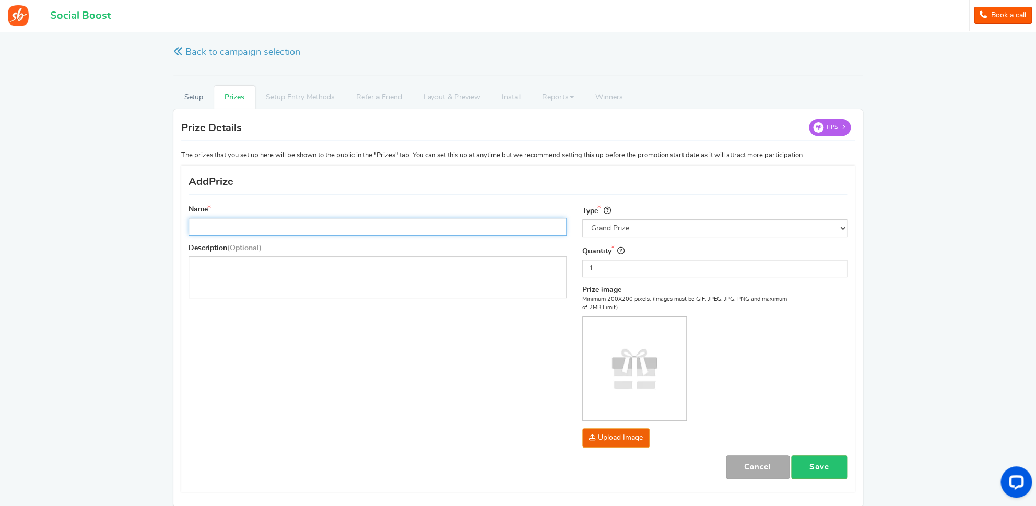
click at [327, 223] on input "Name" at bounding box center [377, 227] width 378 height 18
click at [193, 227] on input "guift box" at bounding box center [377, 227] width 378 height 18
drag, startPoint x: 193, startPoint y: 227, endPoint x: 270, endPoint y: 229, distance: 77.3
click at [270, 229] on input "guift box" at bounding box center [377, 227] width 378 height 18
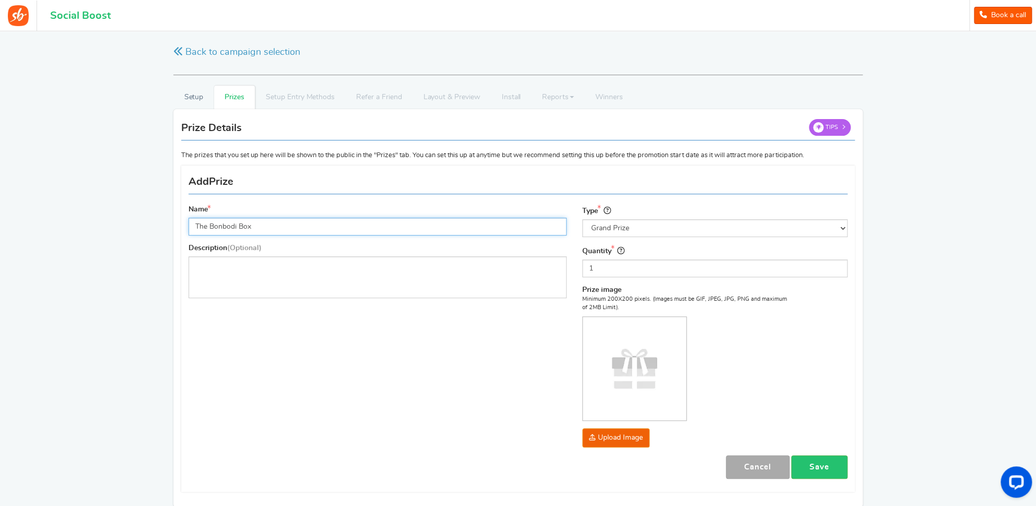
type input "The Bonbodi Box"
click at [384, 343] on div "Name The Bonbodi Box Description (Optional) Type Select the prize type Grand Pr…" at bounding box center [518, 329] width 675 height 316
click at [611, 267] on input "1" at bounding box center [714, 268] width 265 height 18
click at [774, 271] on input "1" at bounding box center [714, 268] width 265 height 18
drag, startPoint x: 602, startPoint y: 267, endPoint x: 591, endPoint y: 267, distance: 11.0
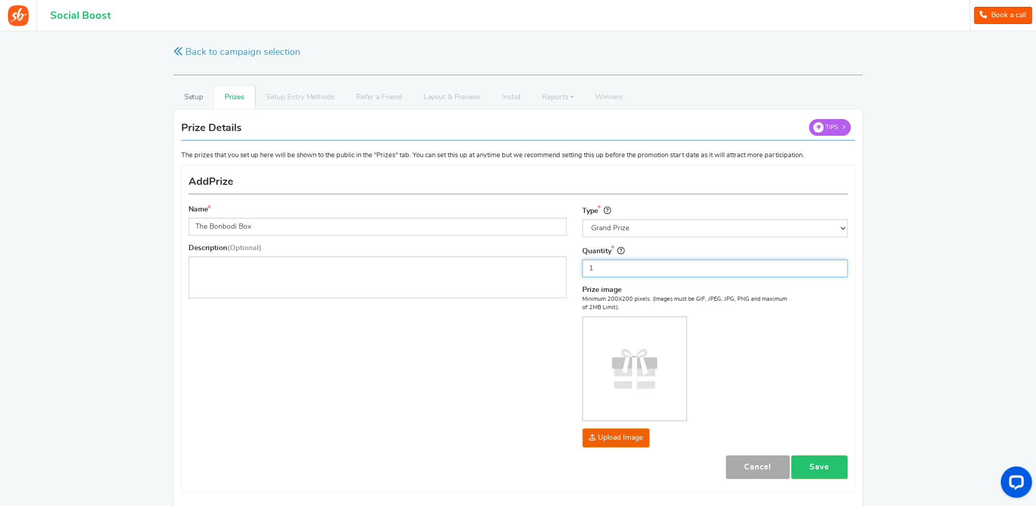
click at [601, 267] on input "1" at bounding box center [714, 268] width 265 height 18
drag, startPoint x: 591, startPoint y: 267, endPoint x: 577, endPoint y: 267, distance: 14.6
click at [582, 267] on input "1" at bounding box center [714, 268] width 265 height 18
type input "3"
click at [501, 371] on div "Name The Bonbodi Box Description (Optional) Type Select the prize type Grand Pr…" at bounding box center [518, 329] width 675 height 316
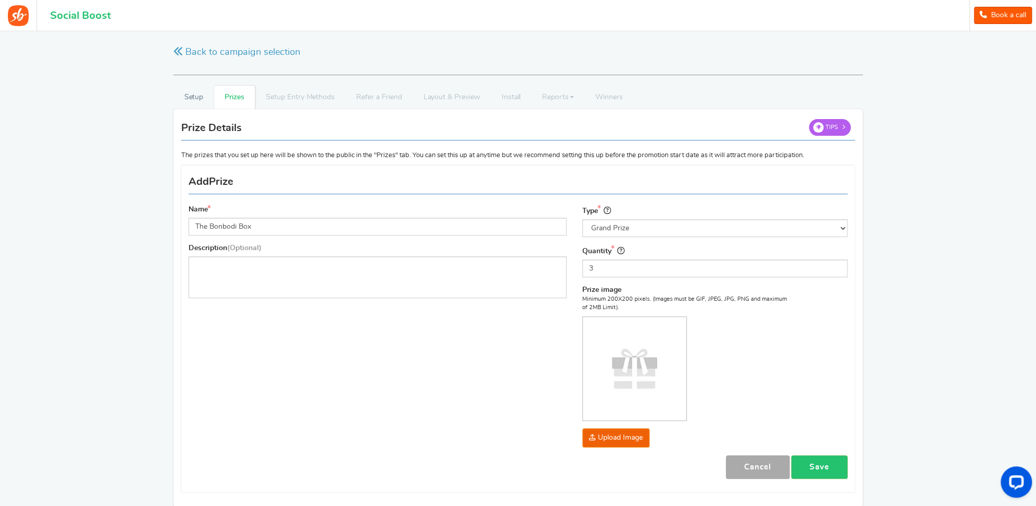
click at [627, 369] on img at bounding box center [634, 368] width 103 height 103
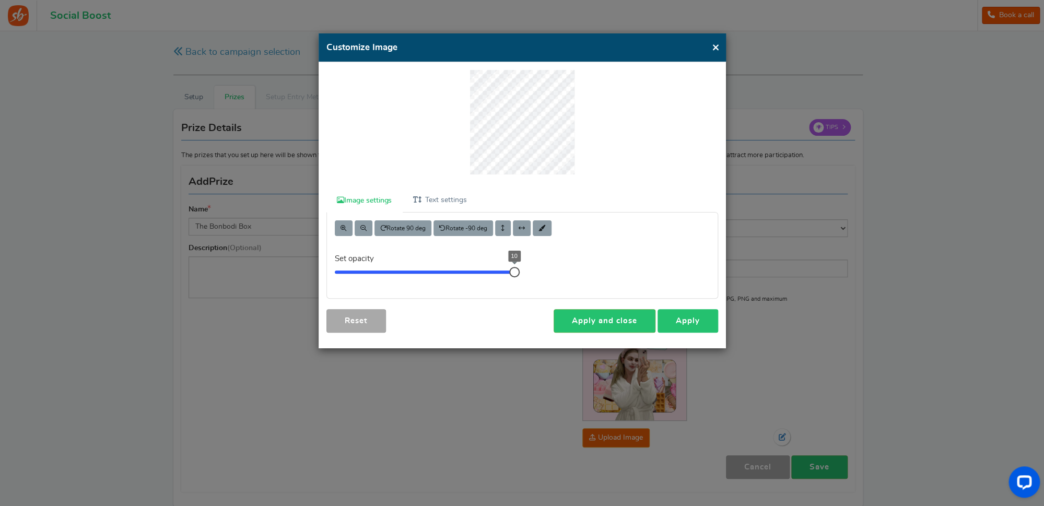
click at [692, 320] on link "Apply" at bounding box center [687, 320] width 61 height 23
click at [0, 0] on div at bounding box center [0, 0] width 0 height 0
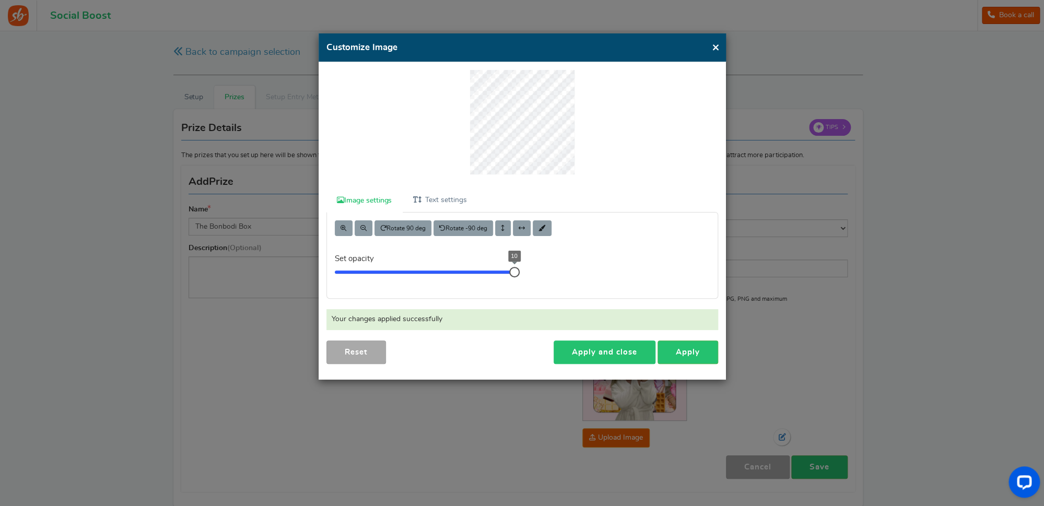
click at [599, 353] on link "Apply and close" at bounding box center [604, 351] width 102 height 23
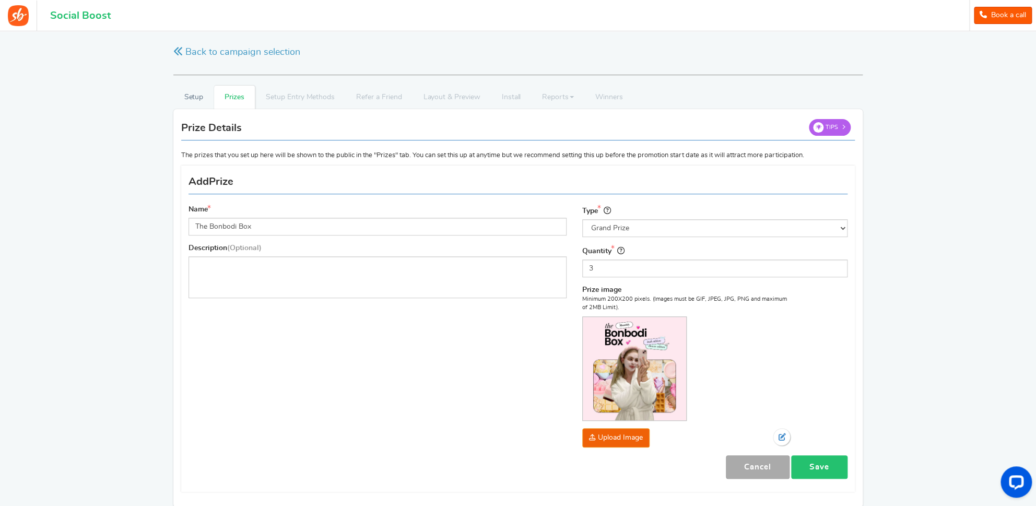
click at [821, 470] on link "Save" at bounding box center [819, 466] width 56 height 23
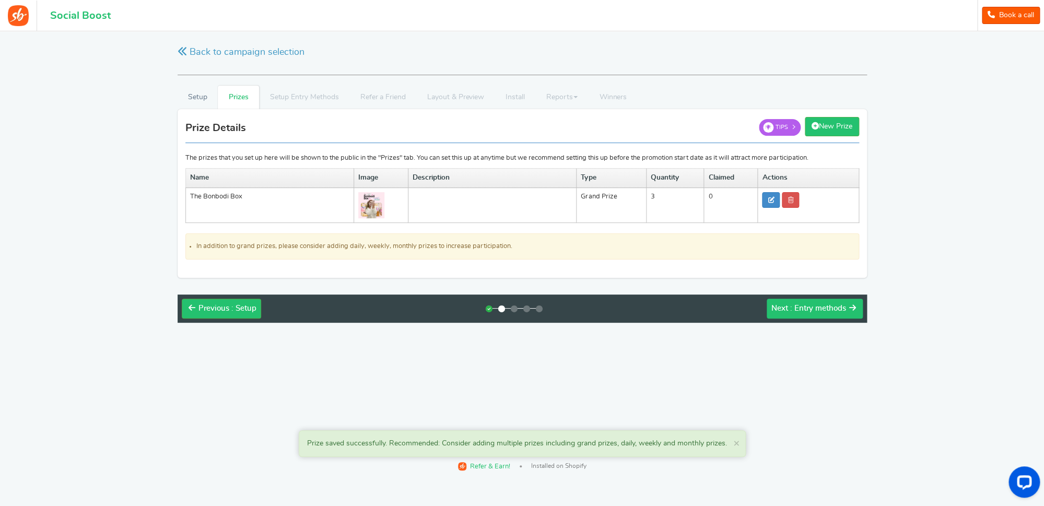
click at [799, 309] on span ": Entry methods" at bounding box center [818, 308] width 56 height 8
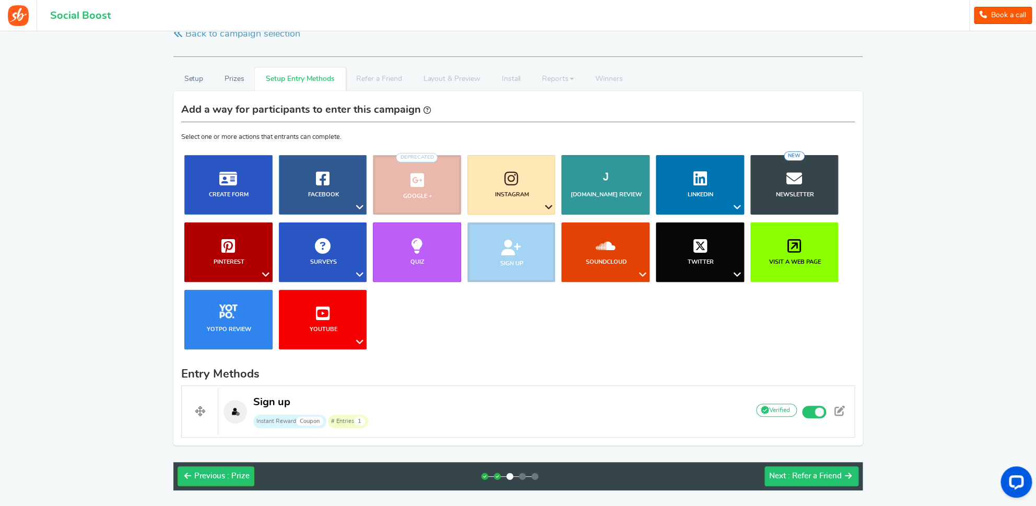
scroll to position [17, 0]
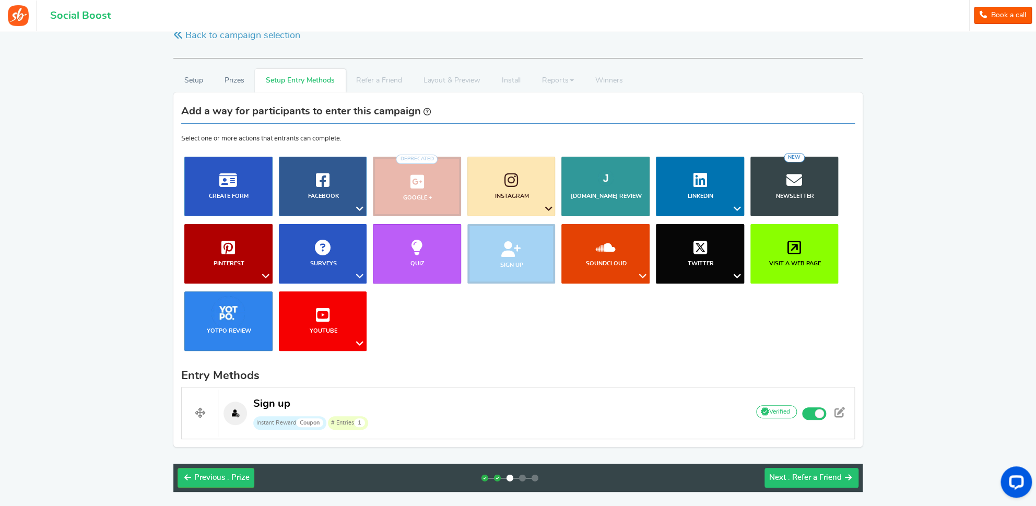
click at [813, 483] on button "Next : Refer a Friend" at bounding box center [811, 478] width 94 height 20
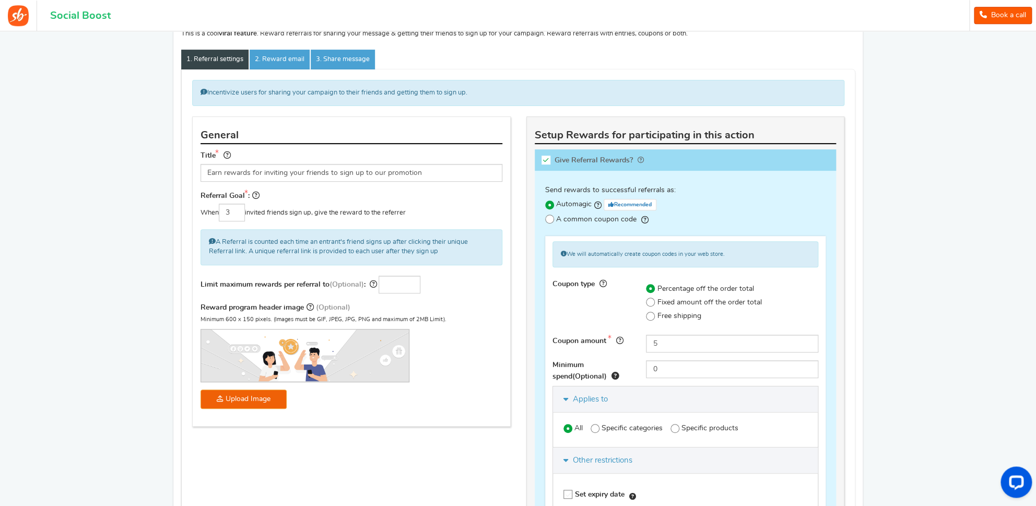
scroll to position [19, 0]
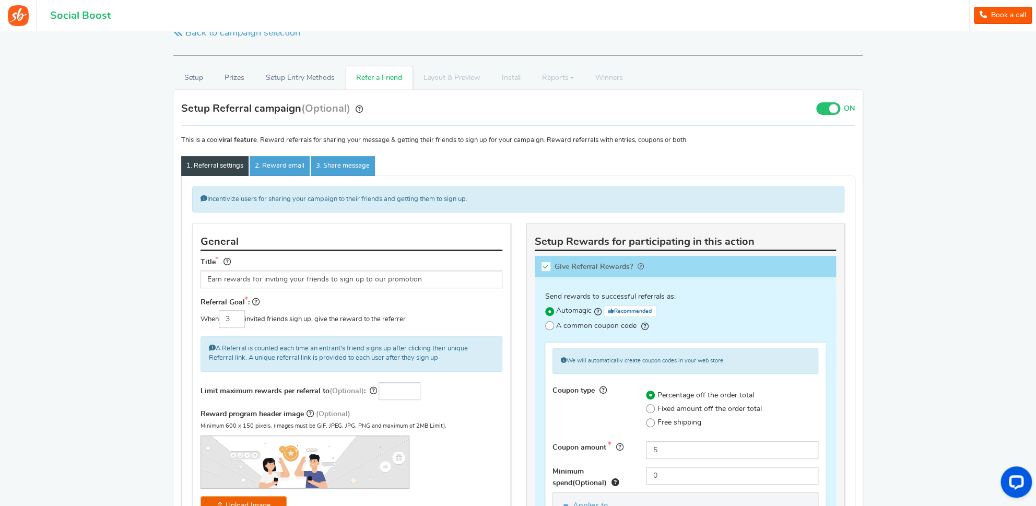
click at [821, 109] on span at bounding box center [828, 108] width 24 height 13
click at [0, 0] on input "ON OFF" at bounding box center [0, 0] width 0 height 0
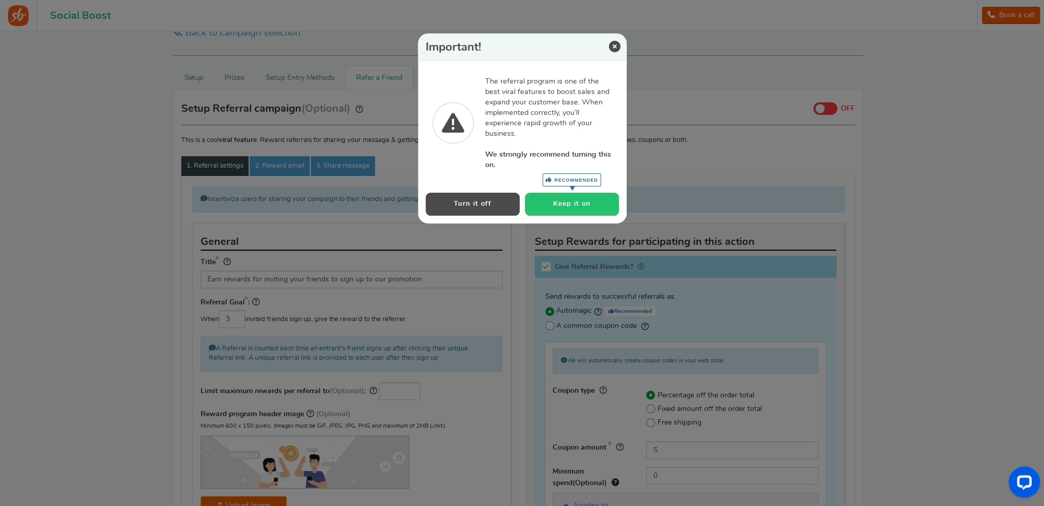
click at [486, 206] on button "Turn it off" at bounding box center [472, 204] width 94 height 22
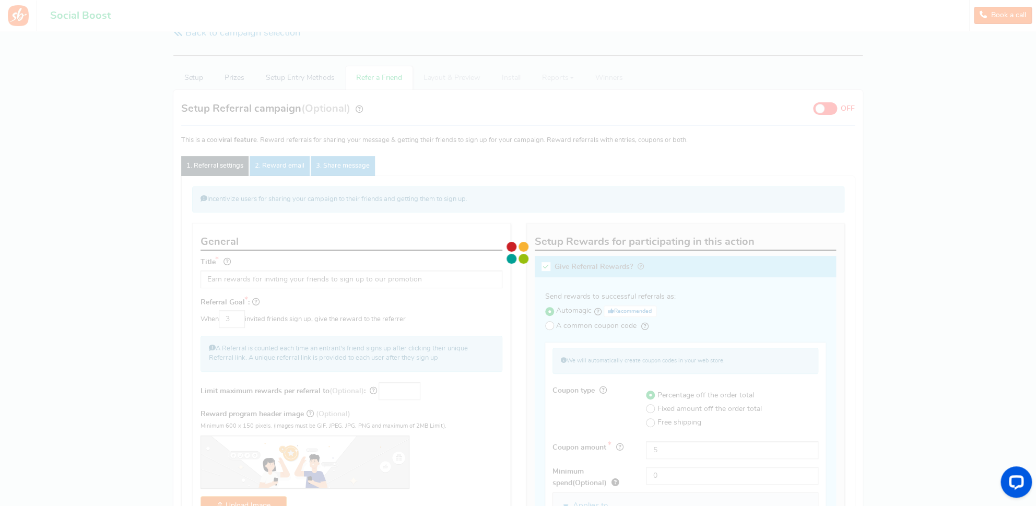
scroll to position [0, 0]
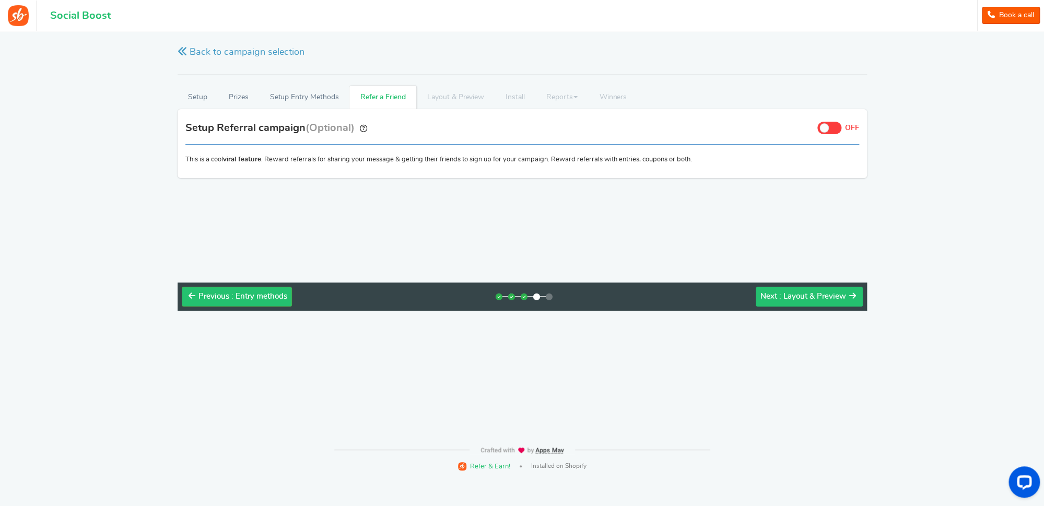
click at [796, 292] on div "Next : Layout & Preview" at bounding box center [803, 296] width 86 height 10
click at [796, 292] on html "For the best experience, view this on a desktop! Social Boost Book a call 1 WAR…" at bounding box center [522, 253] width 1044 height 506
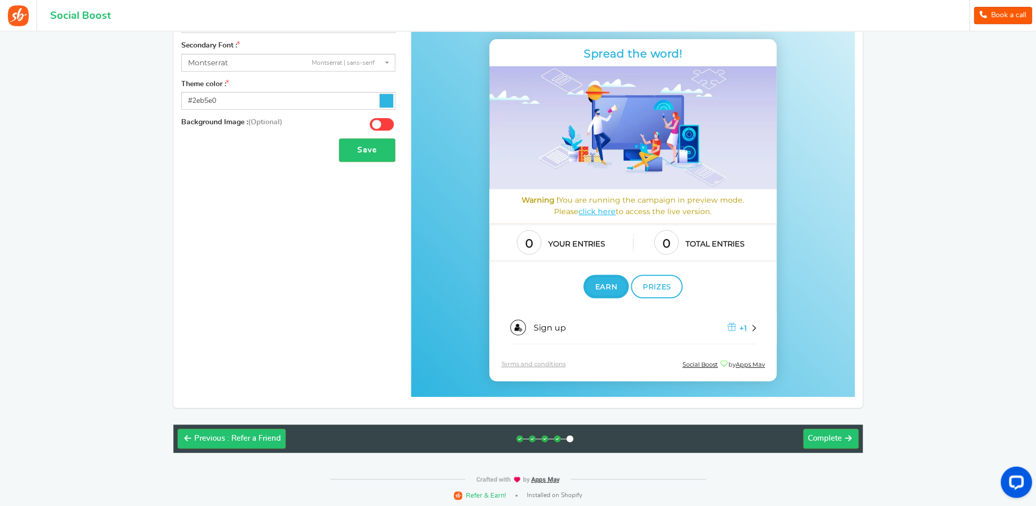
scroll to position [165, 0]
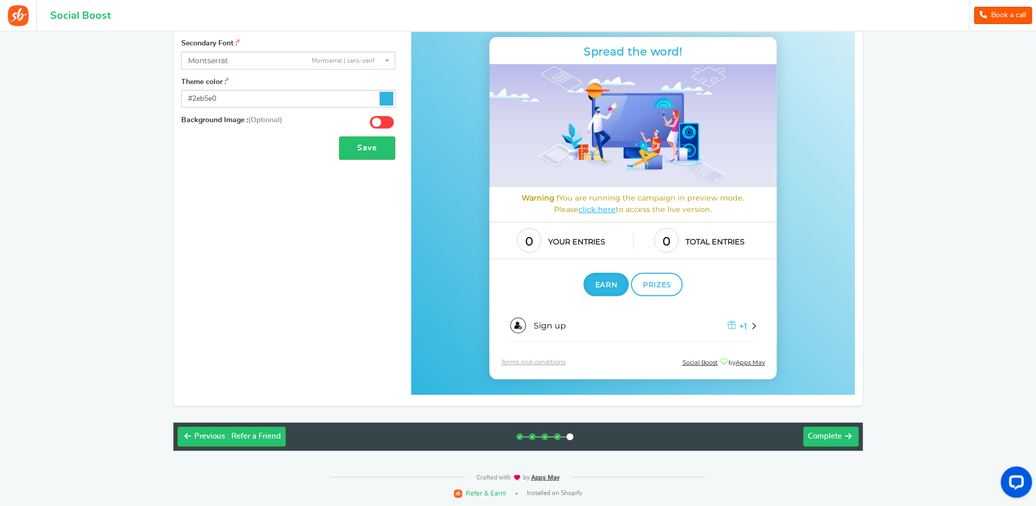
click at [822, 443] on button "Next Complete" at bounding box center [830, 437] width 55 height 20
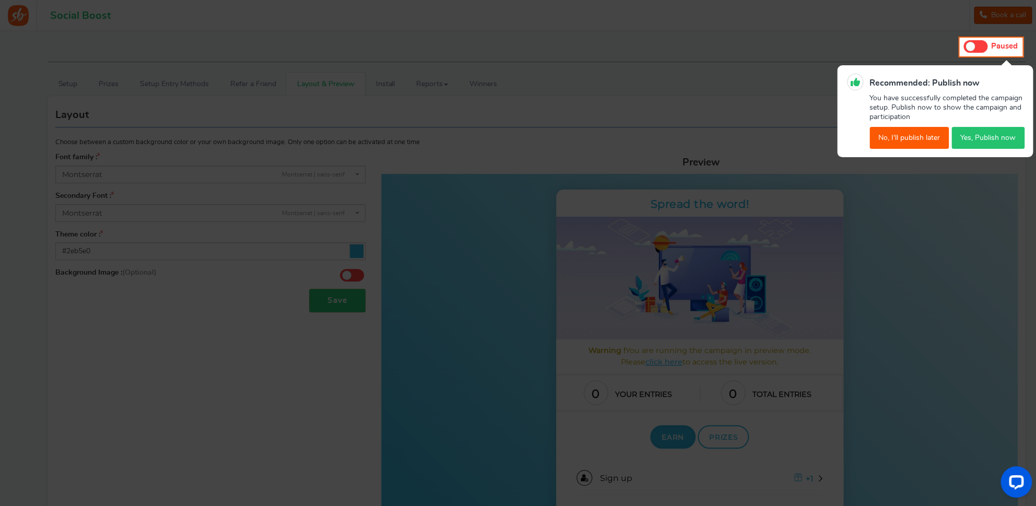
scroll to position [0, 0]
click at [900, 141] on button "No, I'll publish later" at bounding box center [908, 138] width 79 height 22
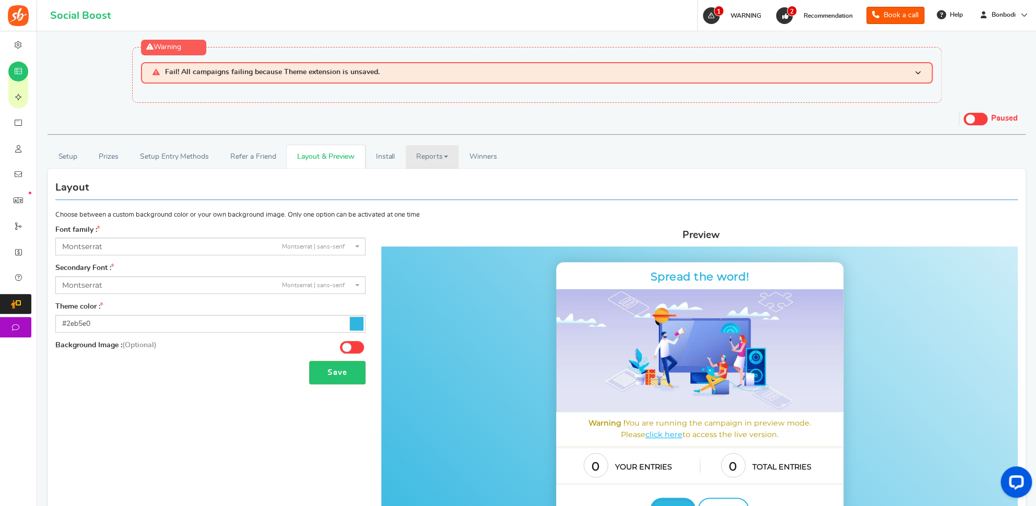
click at [440, 159] on link "Reports" at bounding box center [432, 156] width 53 height 23
click at [475, 159] on span "Winners" at bounding box center [483, 156] width 28 height 7
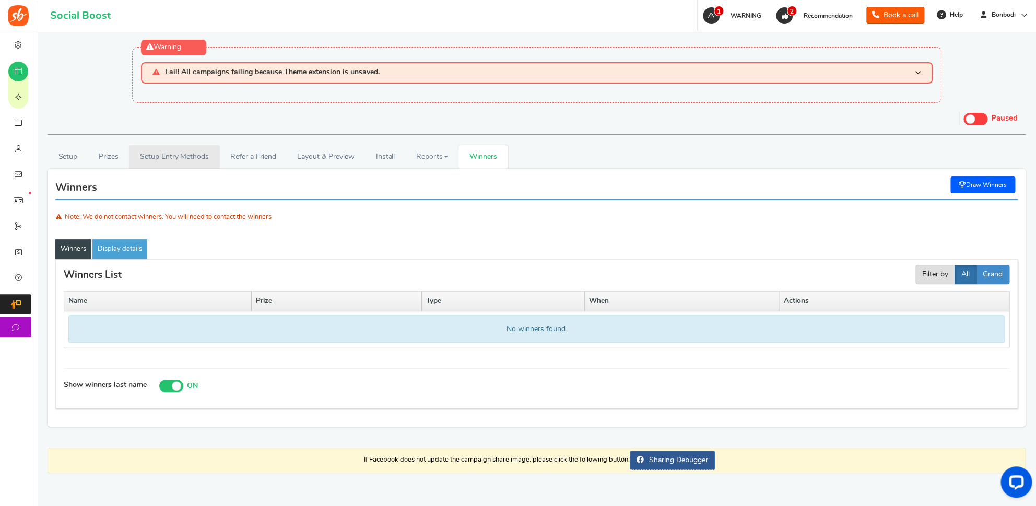
click at [176, 160] on link "Setup Entry Methods" at bounding box center [174, 156] width 90 height 23
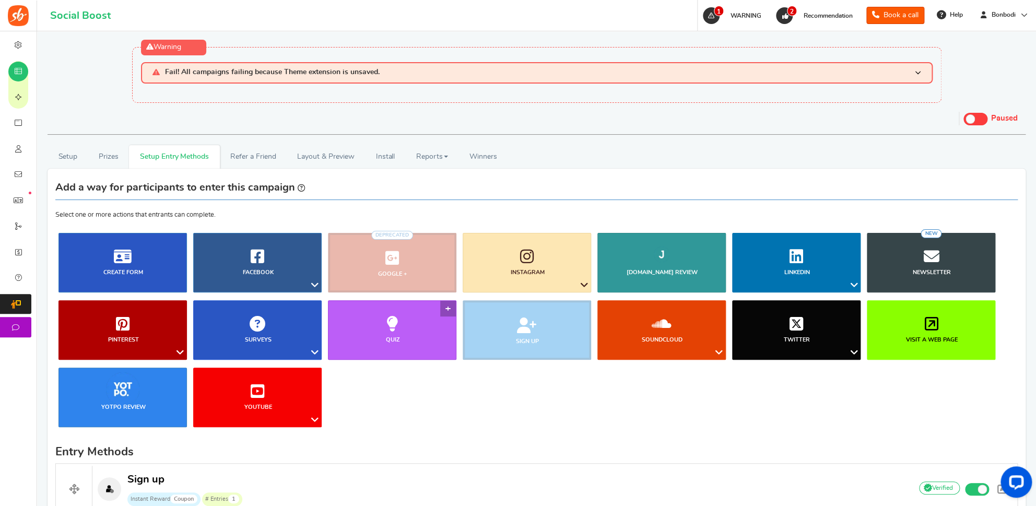
click at [390, 325] on icon at bounding box center [392, 324] width 12 height 16
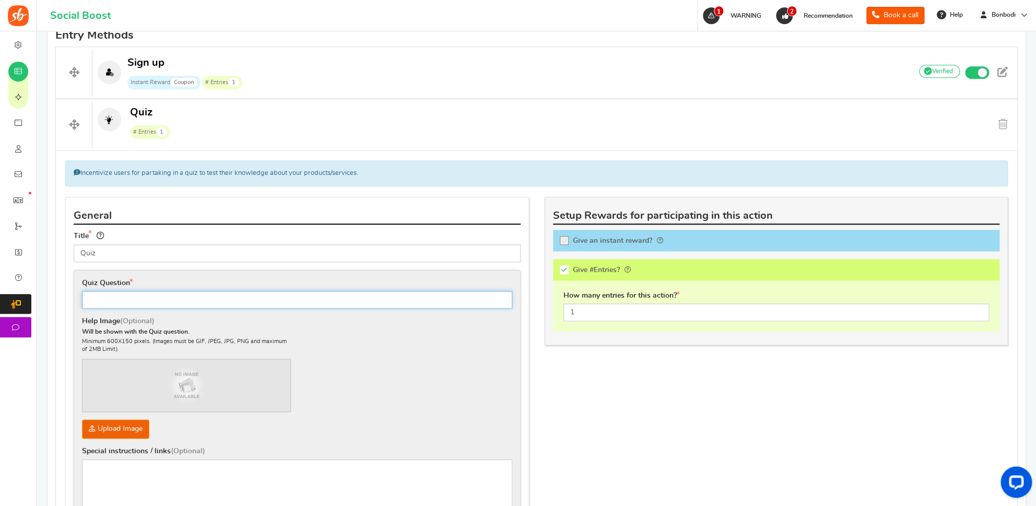
click at [135, 303] on input "text" at bounding box center [297, 300] width 430 height 18
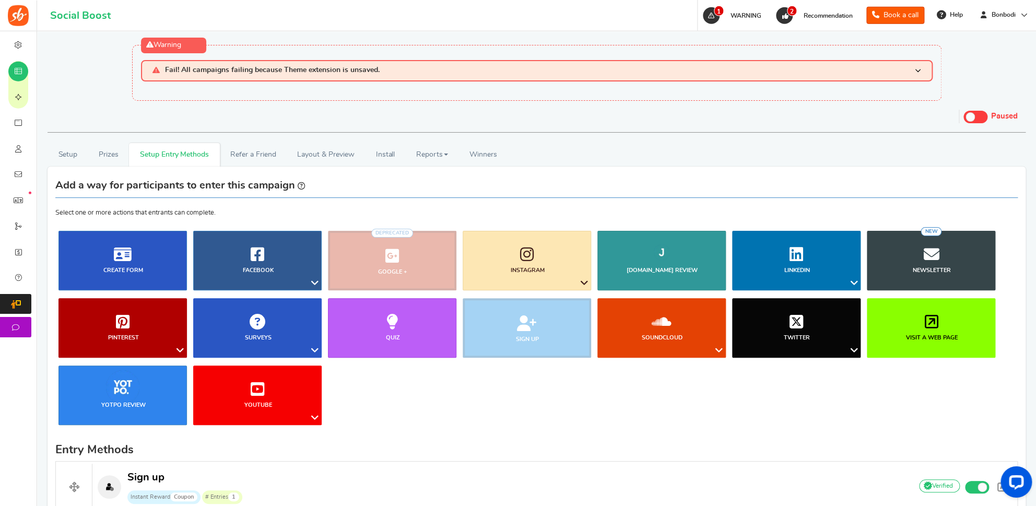
scroll to position [0, 0]
